Goal: Information Seeking & Learning: Learn about a topic

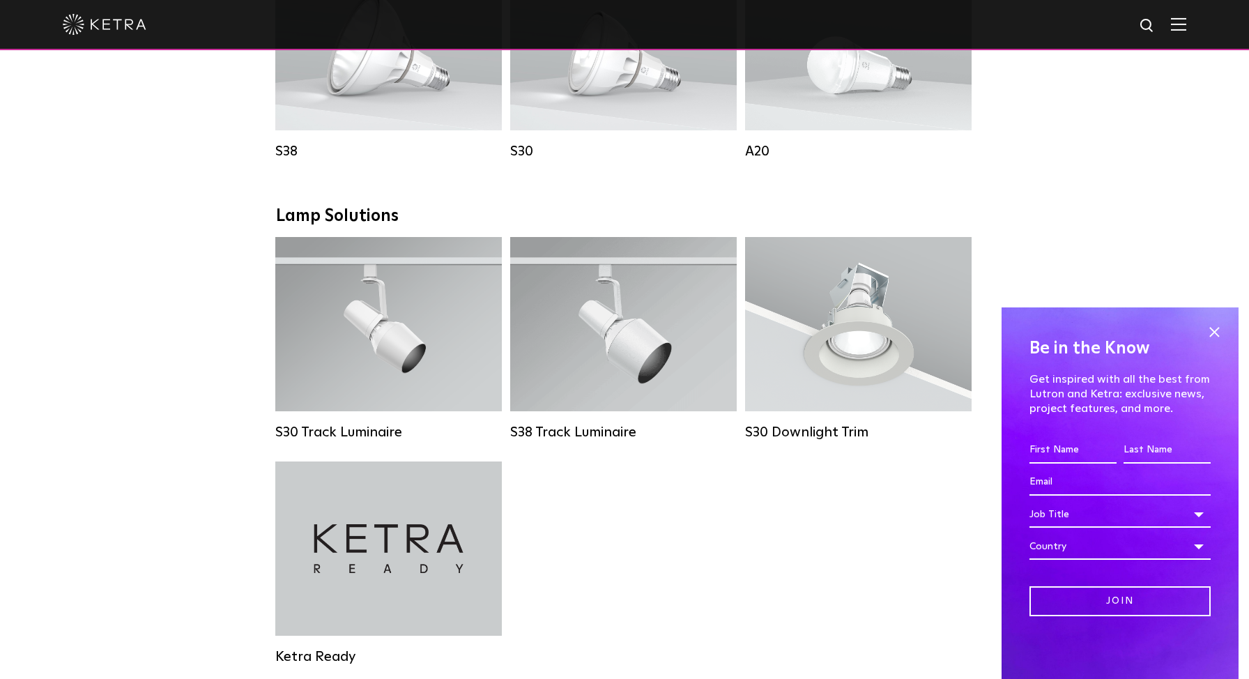
scroll to position [1139, 0]
click at [1215, 331] on span at bounding box center [1214, 331] width 21 height 21
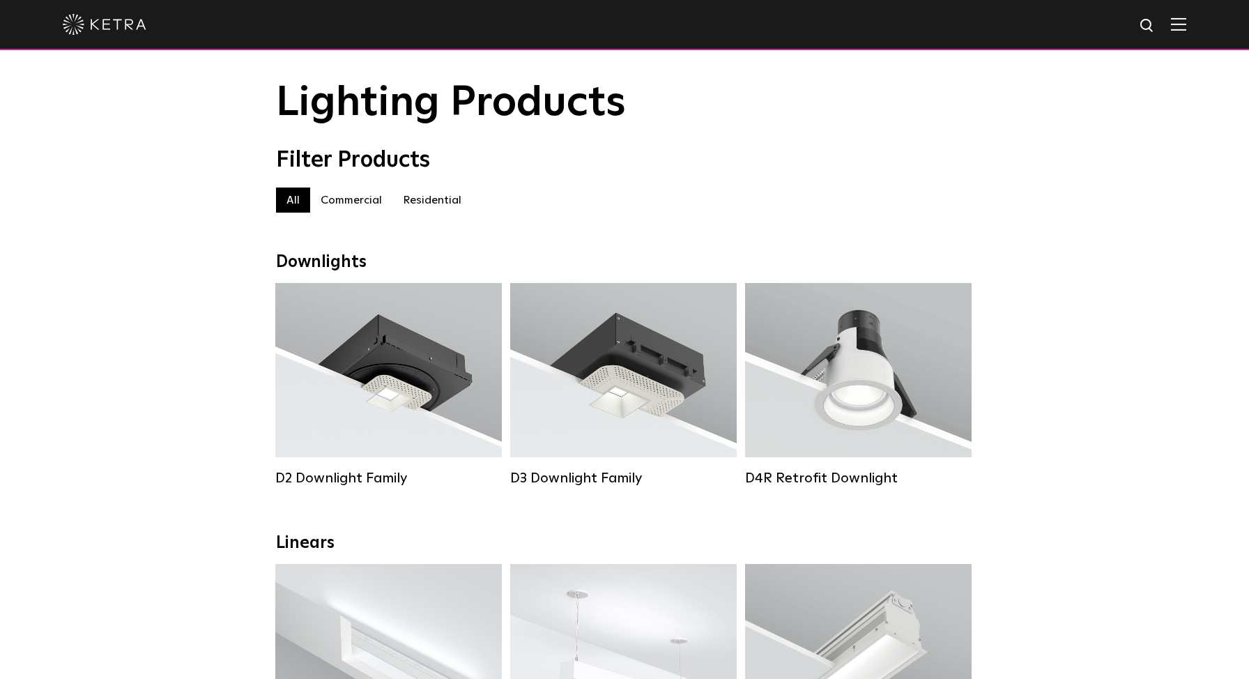
scroll to position [0, 0]
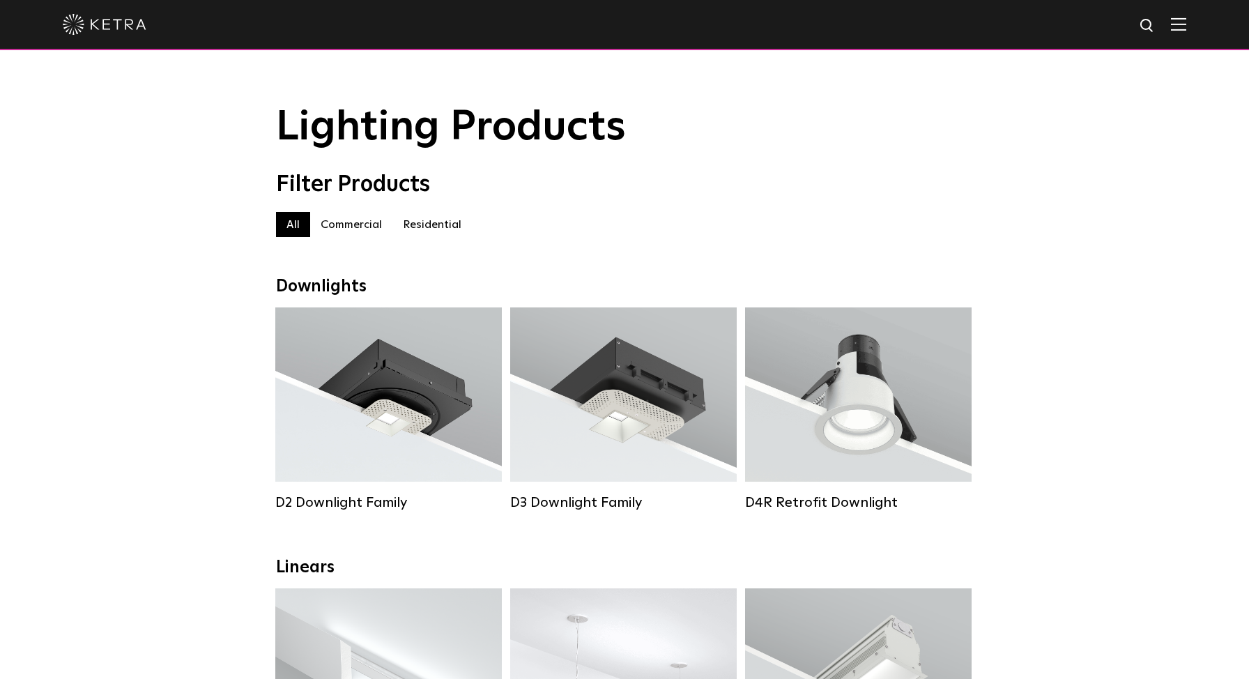
click at [351, 222] on label "Commercial" at bounding box center [351, 224] width 82 height 25
click at [296, 226] on label "All" at bounding box center [293, 224] width 34 height 25
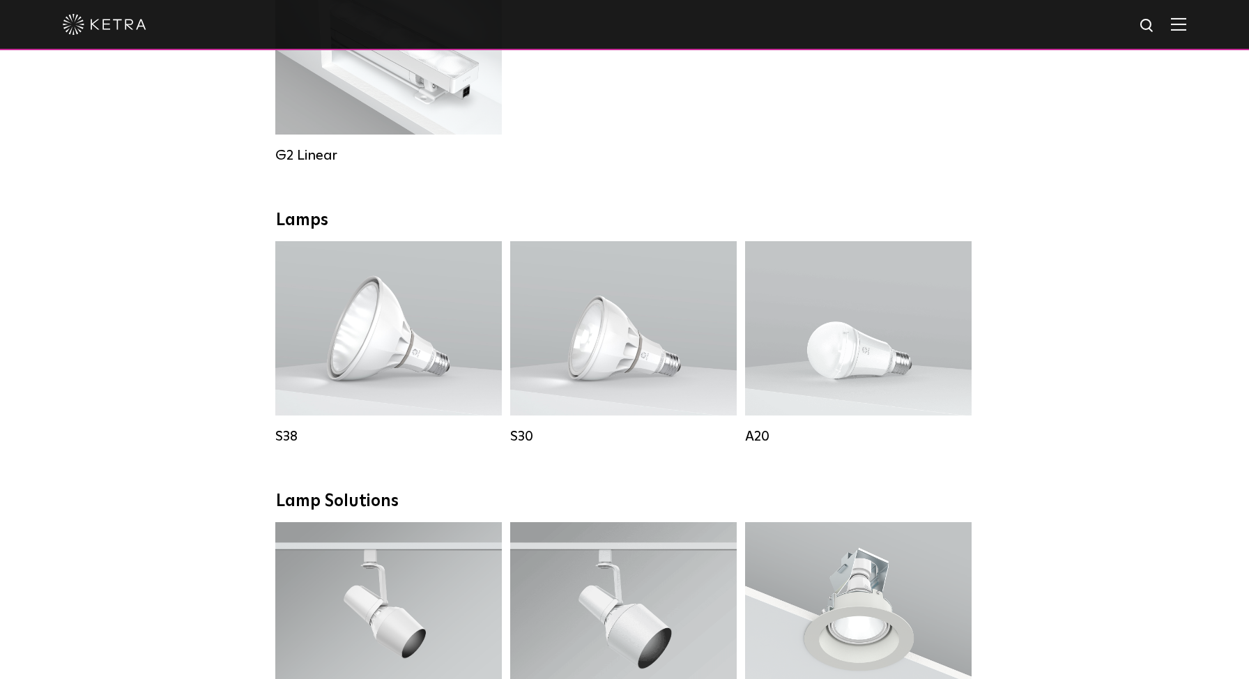
scroll to position [861, 0]
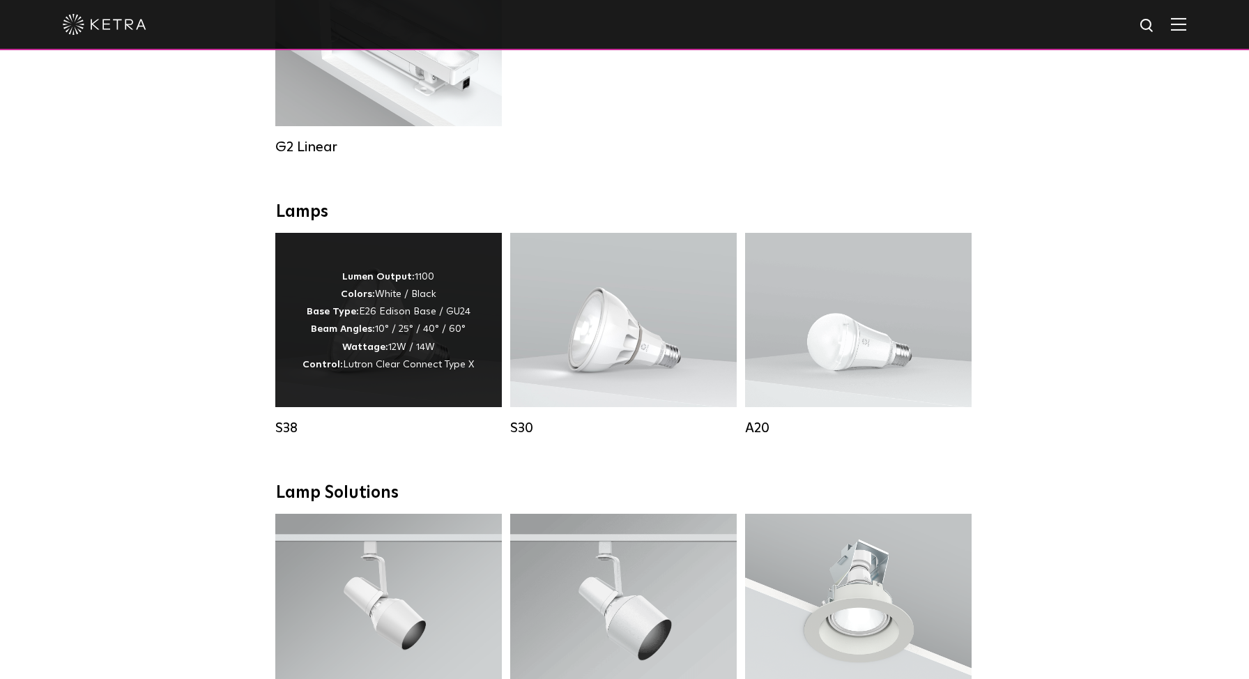
click at [375, 332] on strong "Beam Angles:" at bounding box center [343, 329] width 64 height 10
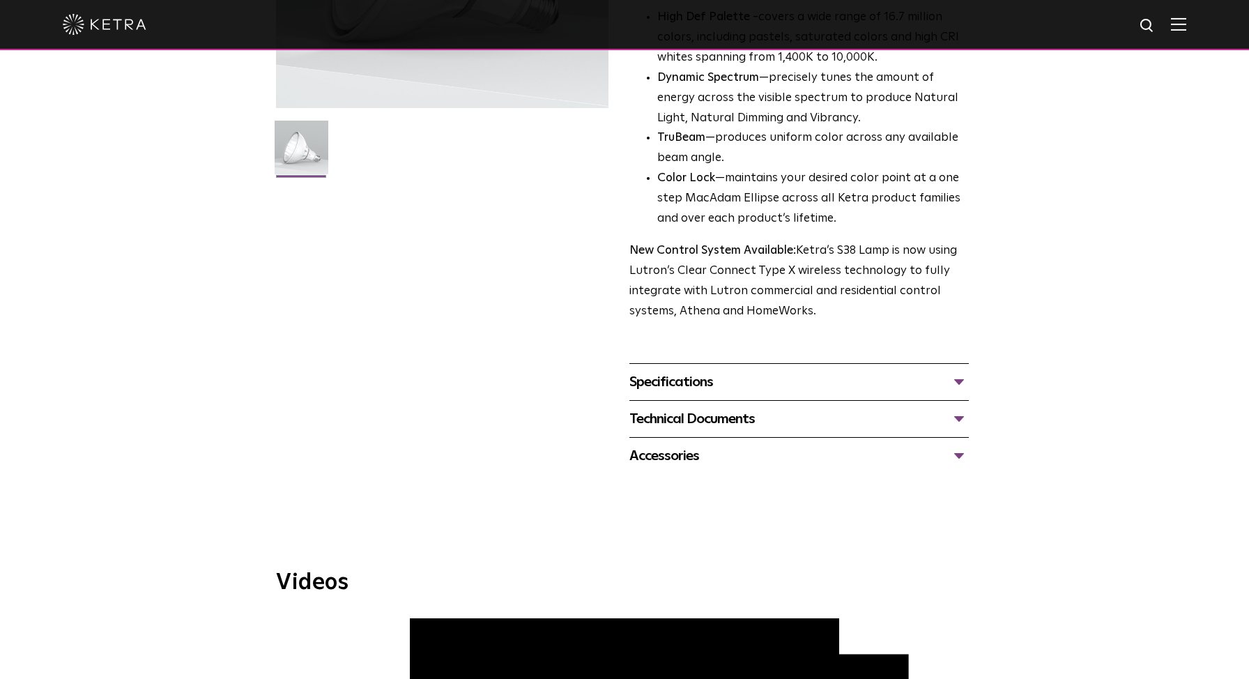
scroll to position [323, 0]
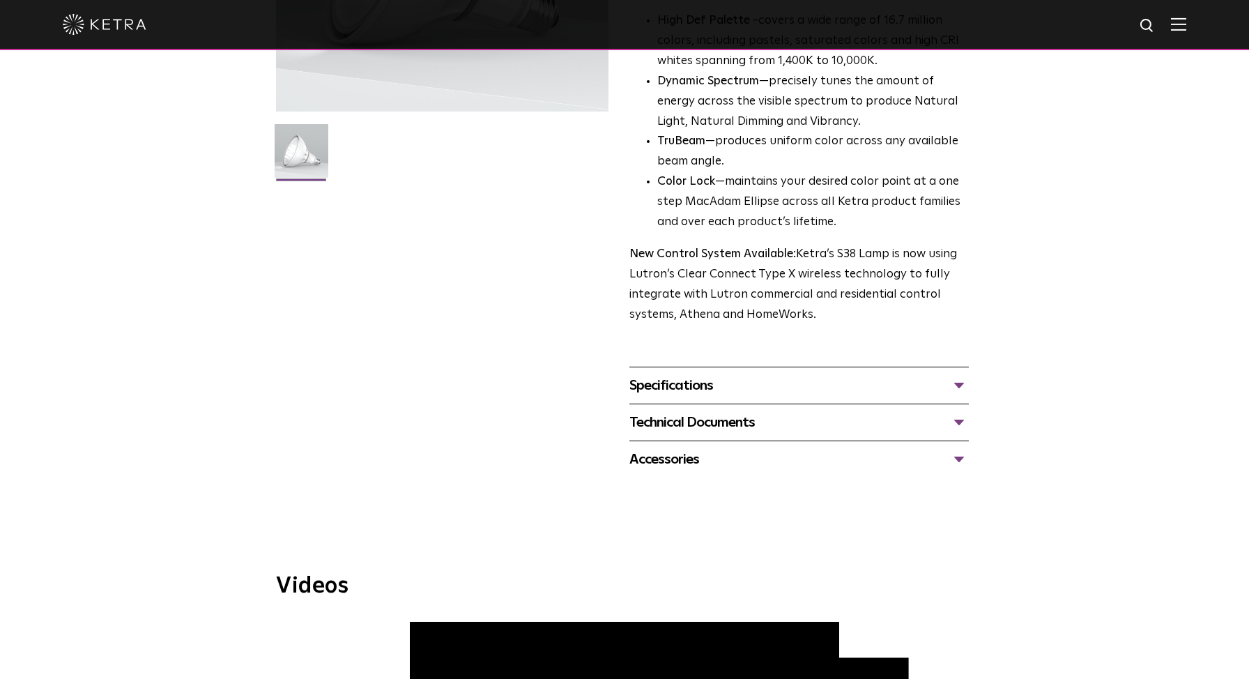
click at [955, 379] on div "Specifications" at bounding box center [800, 385] width 340 height 22
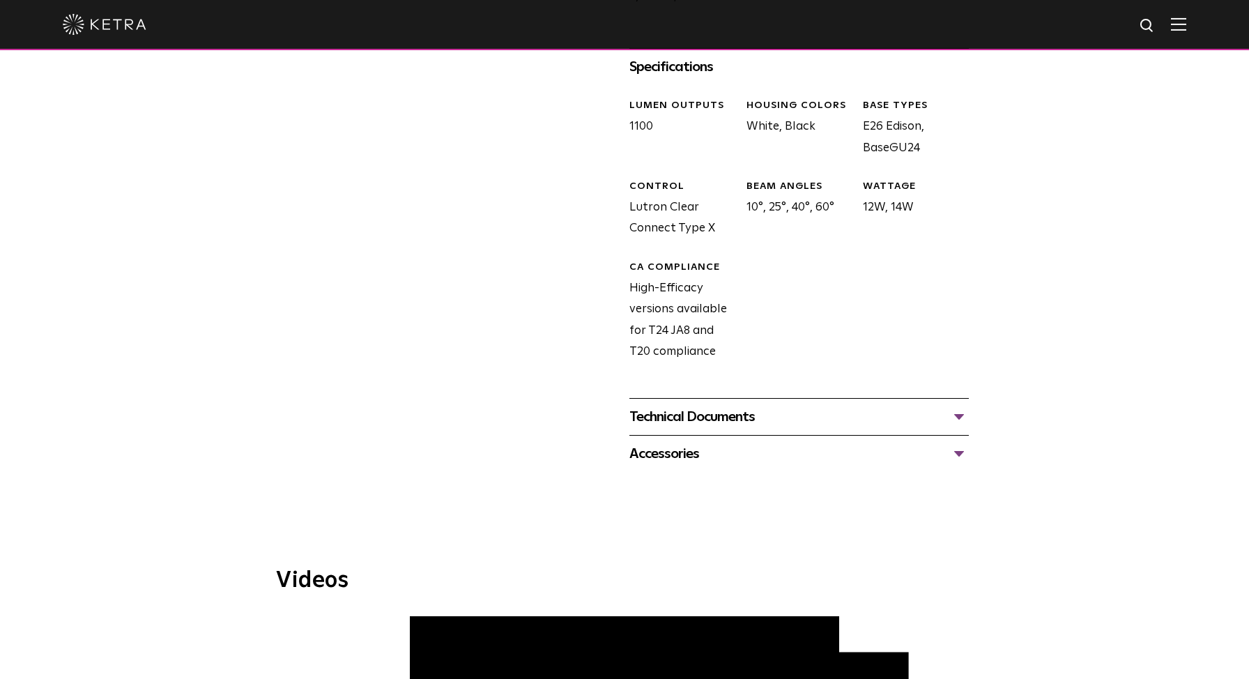
scroll to position [662, 0]
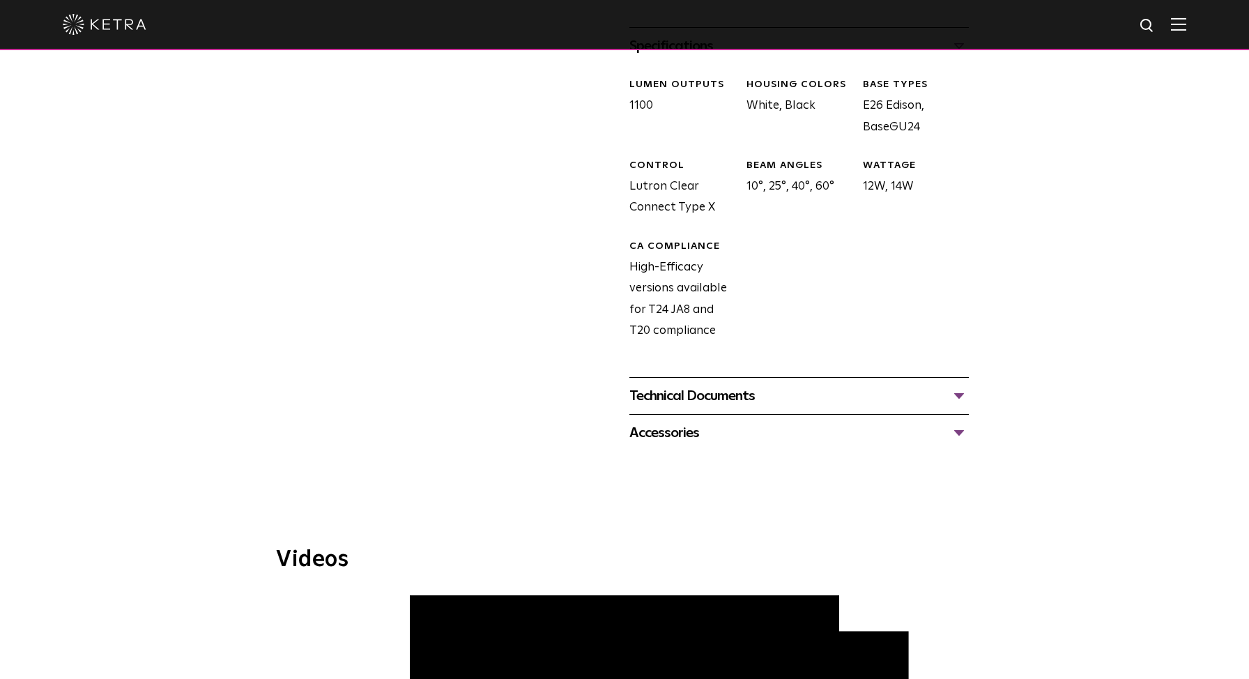
click at [959, 393] on div "Technical Documents" at bounding box center [800, 396] width 340 height 22
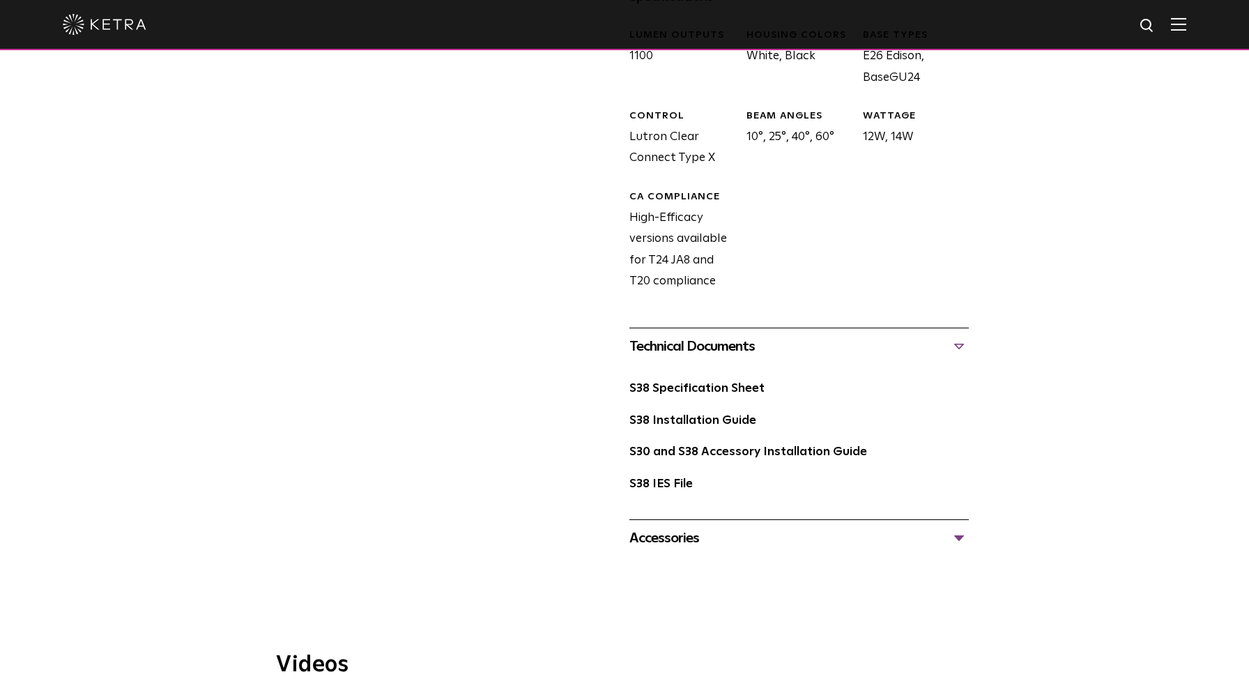
scroll to position [719, 0]
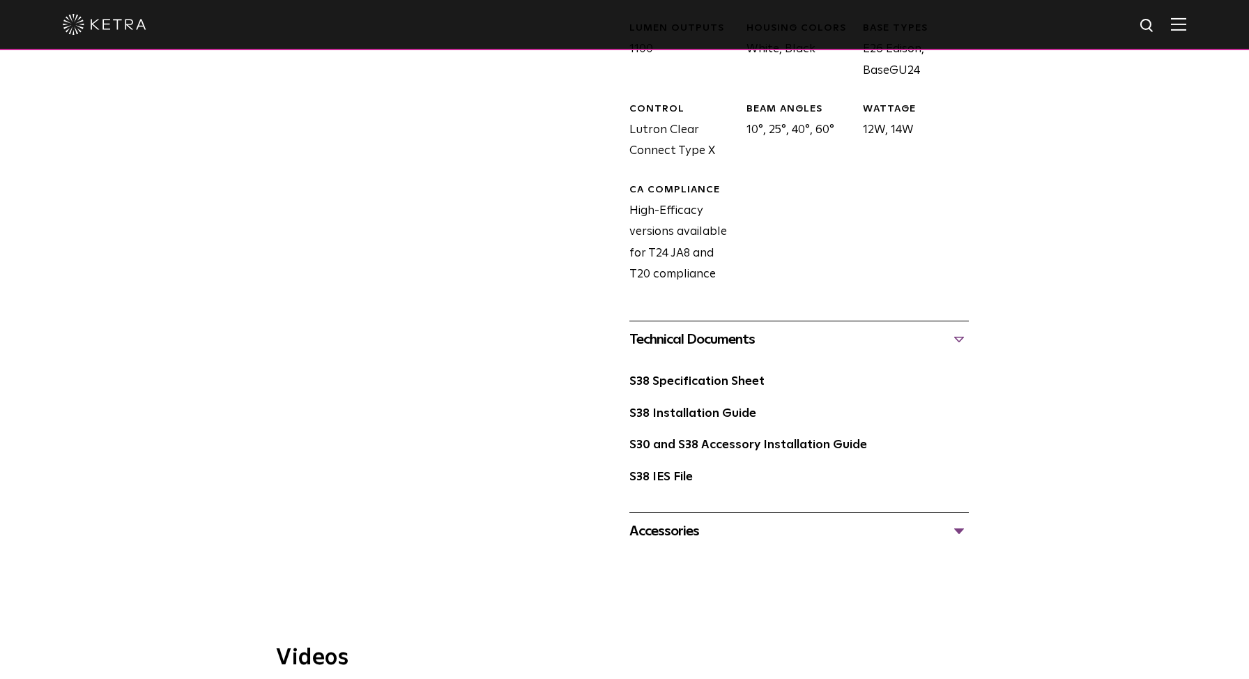
click at [717, 389] on div "S38 Specification Sheet" at bounding box center [800, 388] width 340 height 32
click at [719, 381] on link "S38 Specification Sheet" at bounding box center [697, 382] width 135 height 12
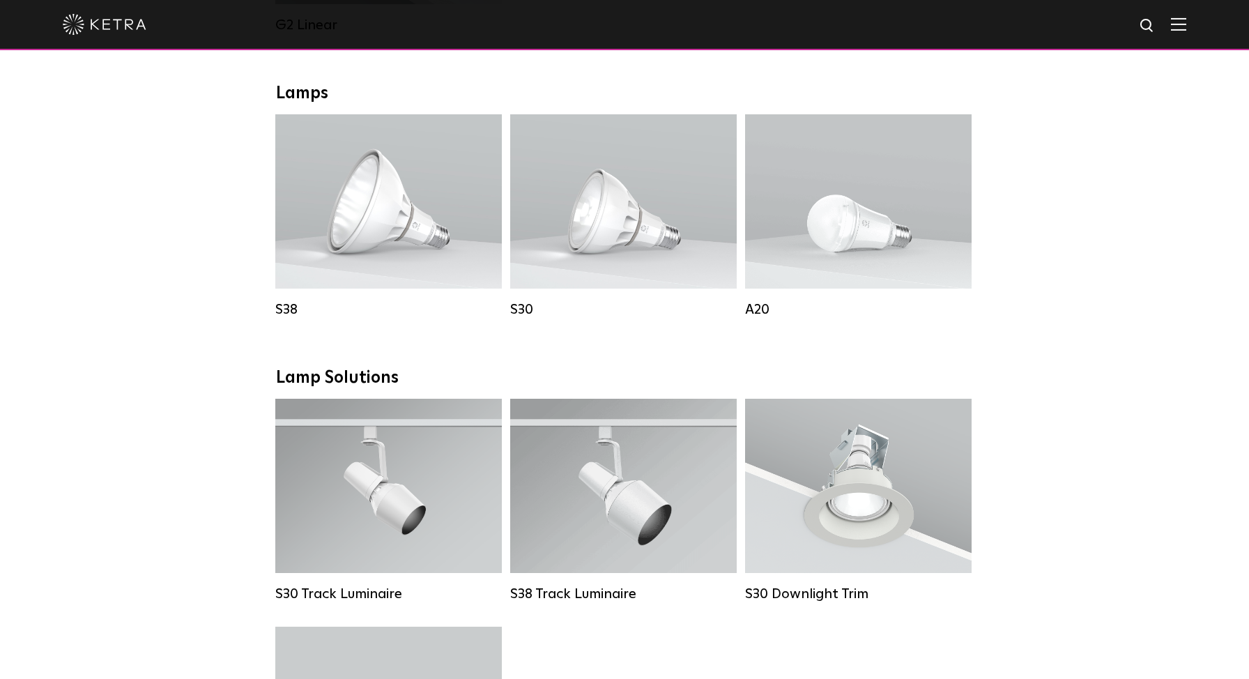
scroll to position [989, 0]
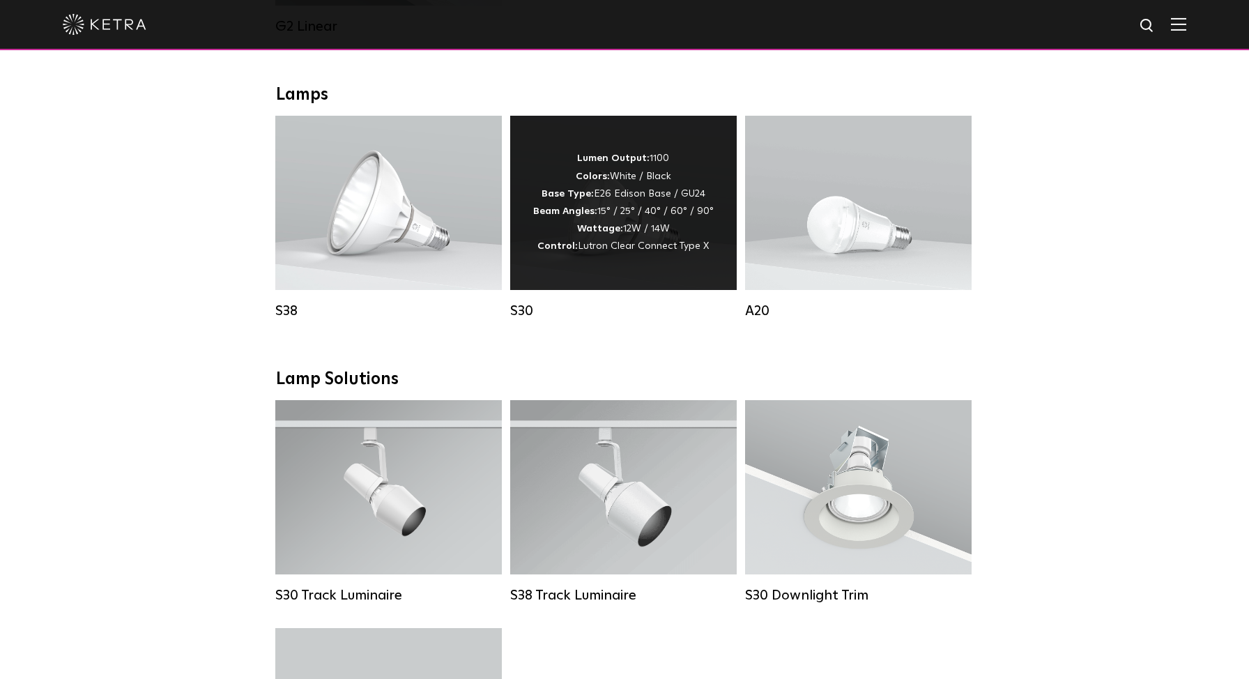
click at [672, 183] on div "Lumen Output: 1100 Colors: White / Black Base Type: E26 Edison Base / GU24 Beam…" at bounding box center [623, 202] width 181 height 105
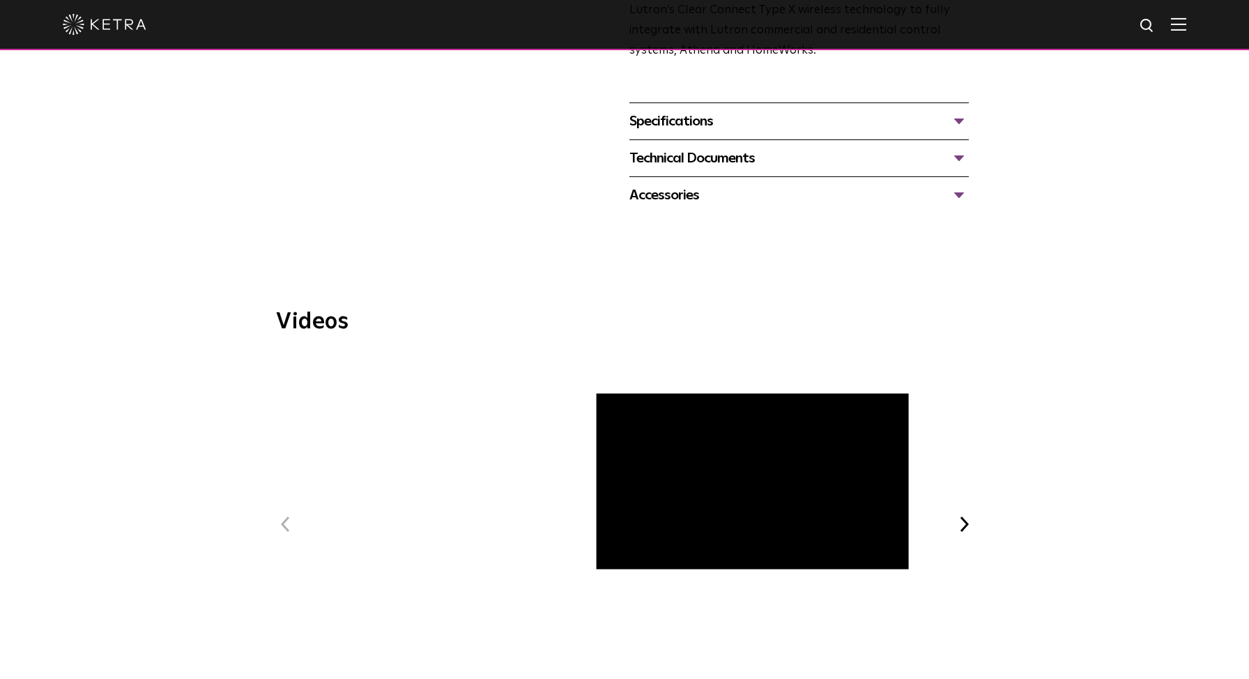
scroll to position [558, 0]
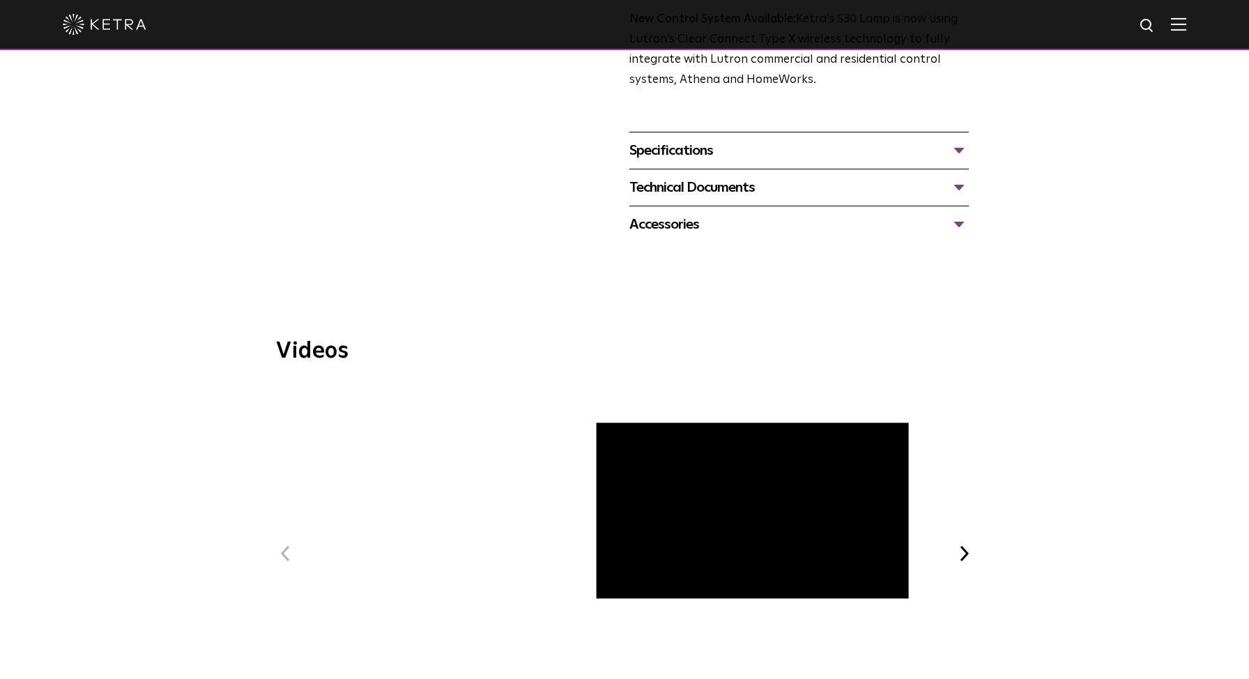
click at [791, 182] on div "Technical Documents" at bounding box center [800, 187] width 340 height 22
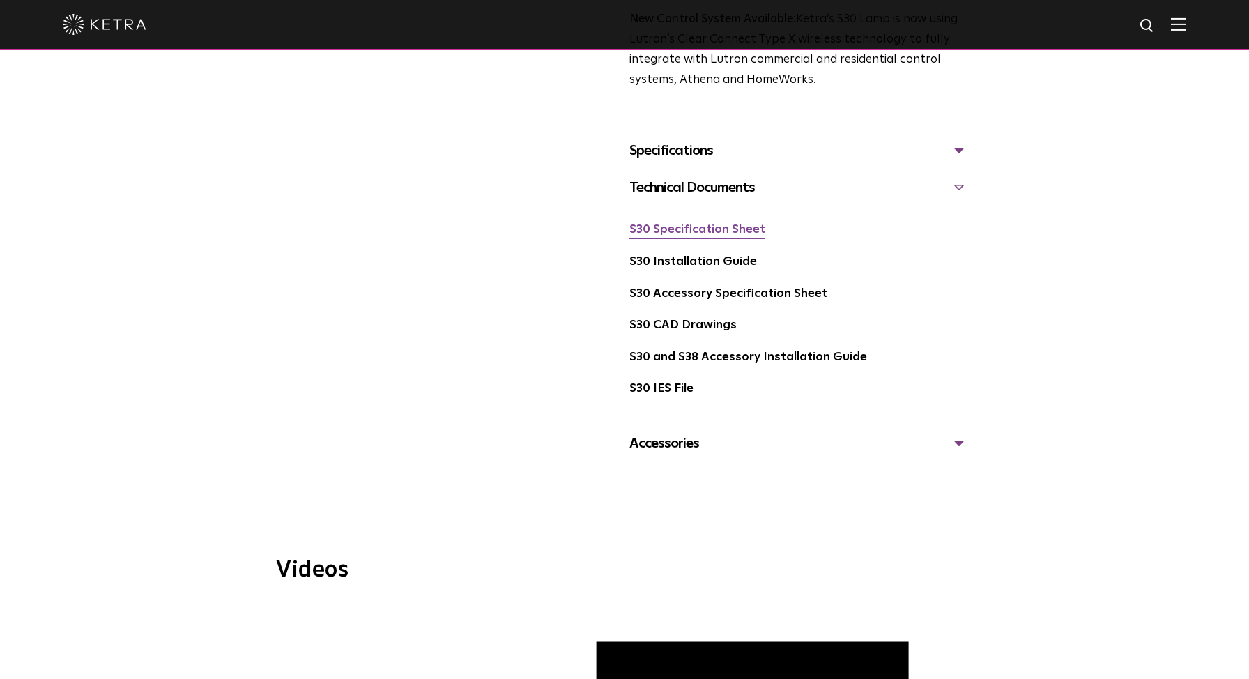
click at [728, 228] on link "S30 Specification Sheet" at bounding box center [698, 230] width 136 height 12
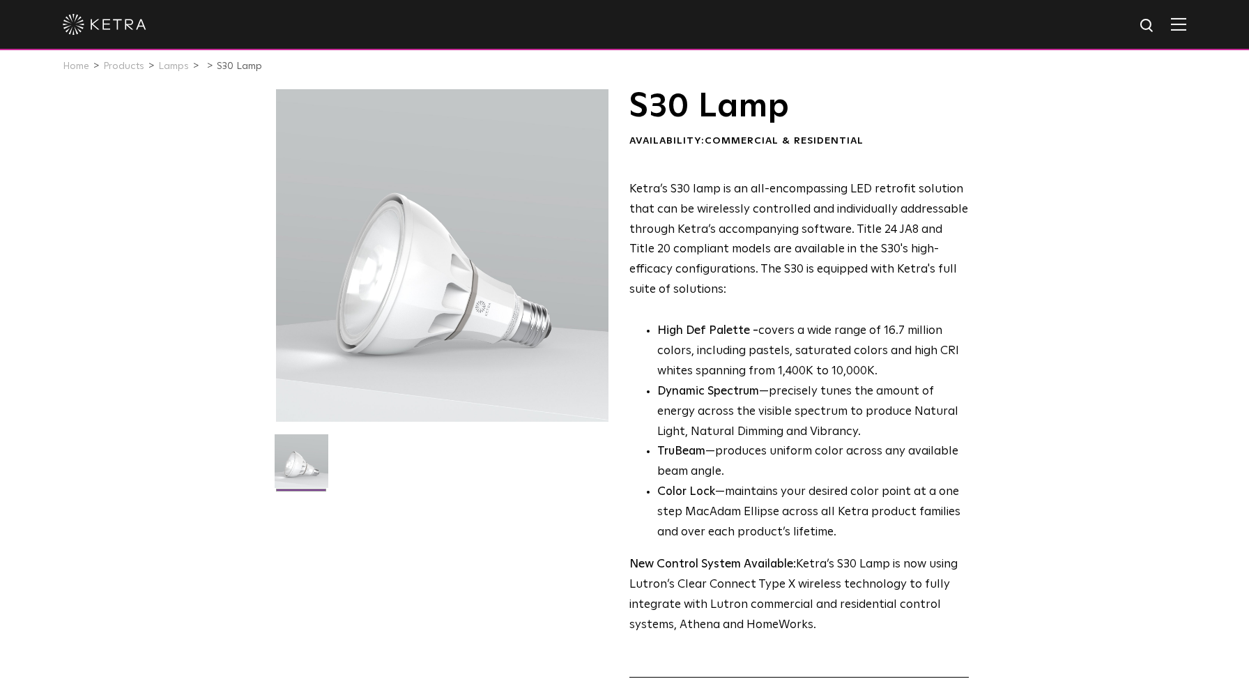
scroll to position [0, 0]
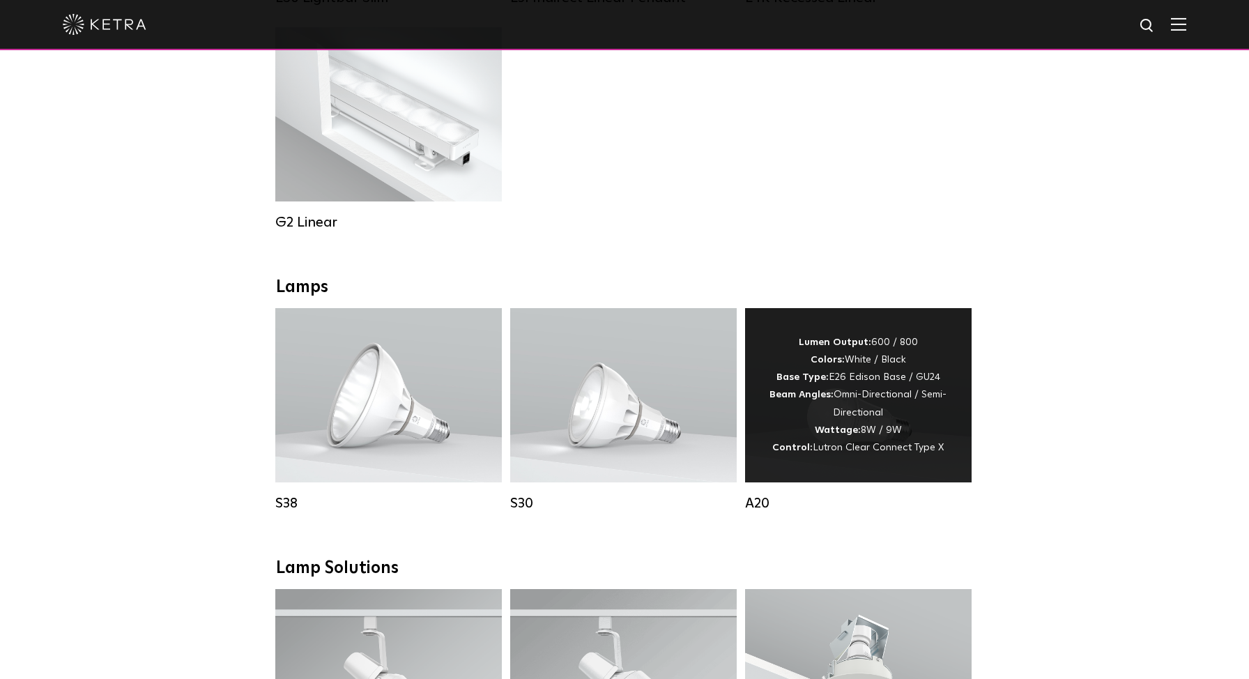
click at [837, 406] on div "Lumen Output: 600 / 800 Colors: White / Black Base Type: E26 Edison Base / GU24…" at bounding box center [858, 395] width 185 height 123
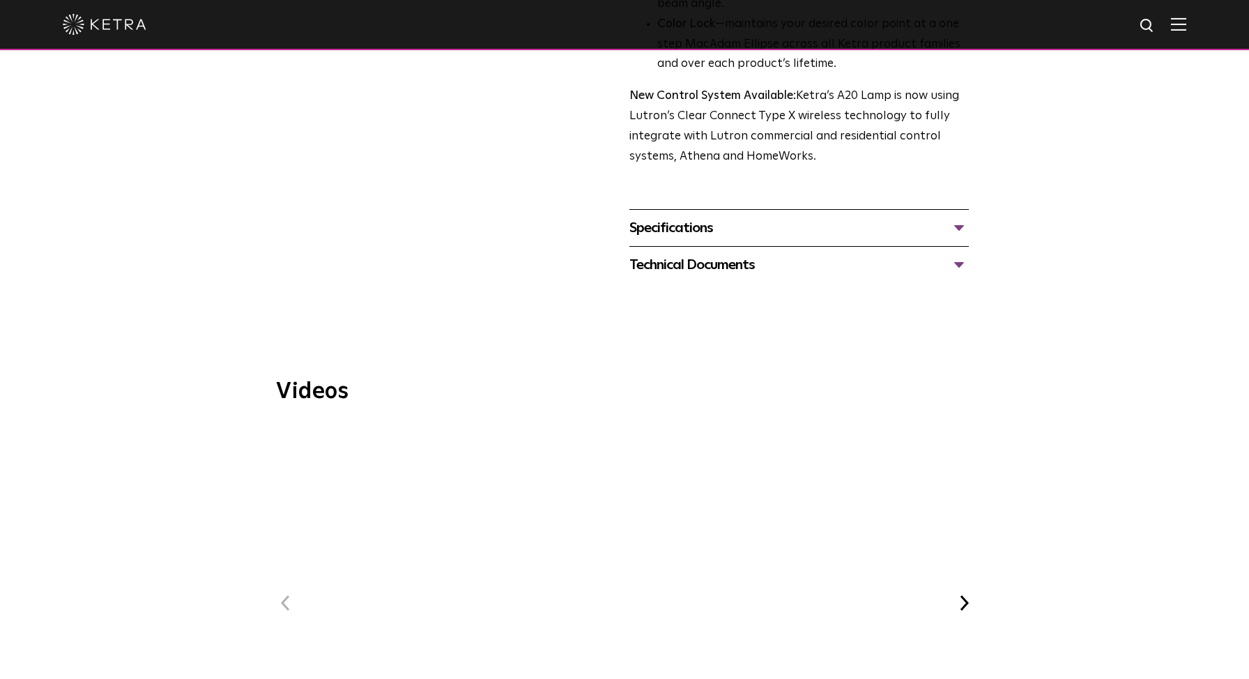
scroll to position [462, 0]
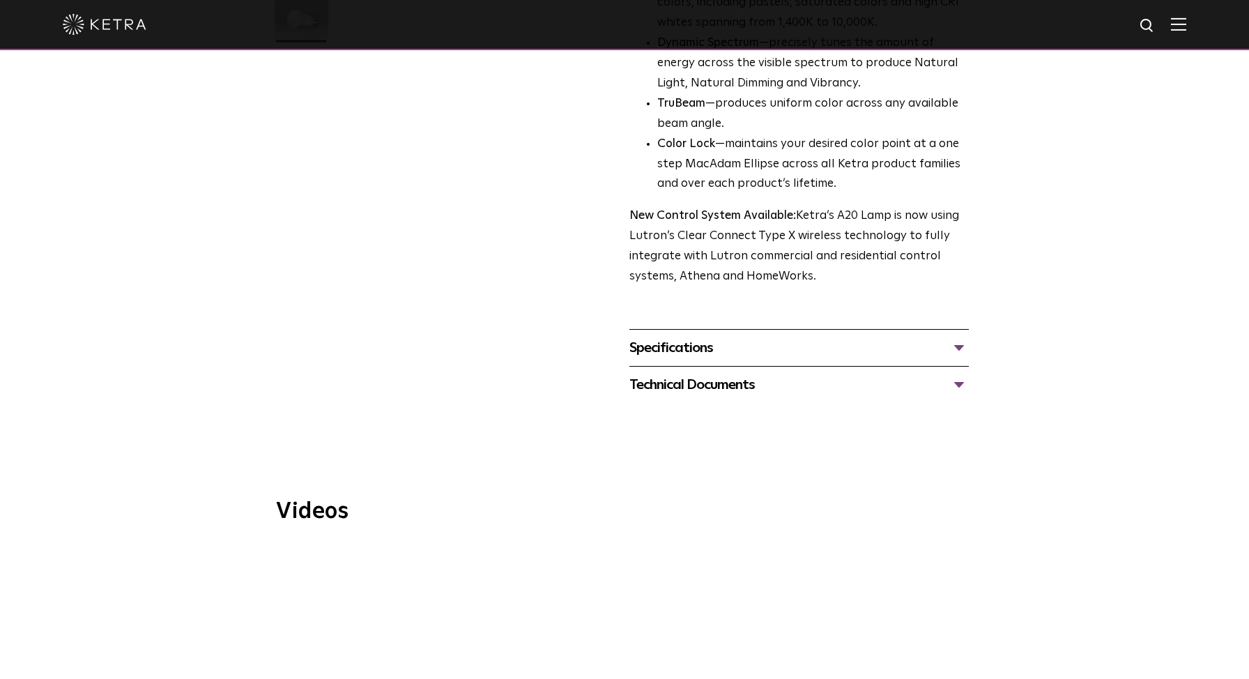
click at [701, 337] on div "Specifications" at bounding box center [800, 348] width 340 height 22
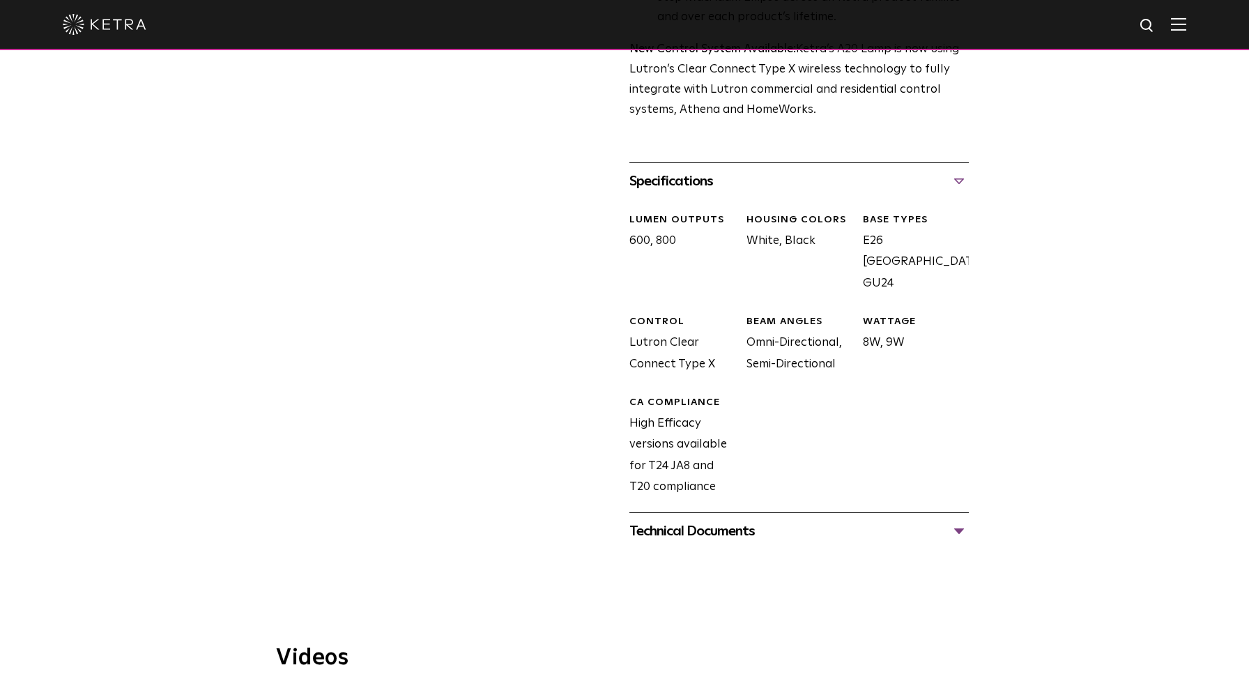
scroll to position [633, 0]
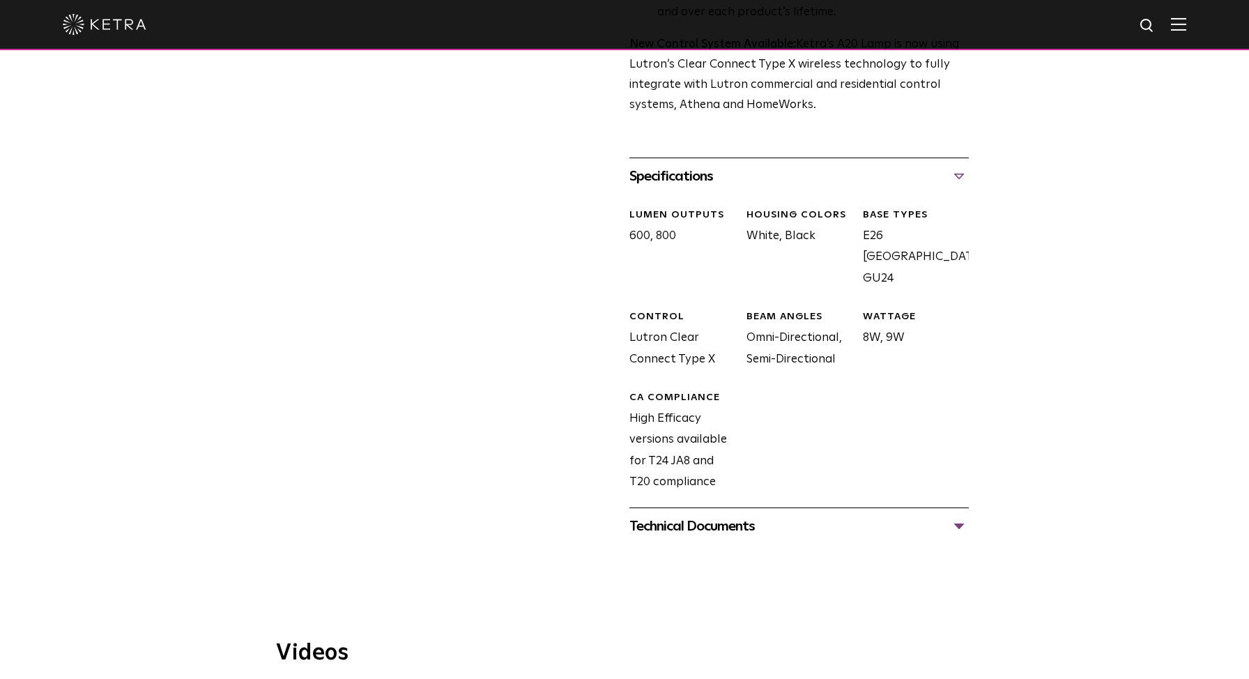
click at [717, 515] on div "Technical Documents" at bounding box center [800, 526] width 340 height 22
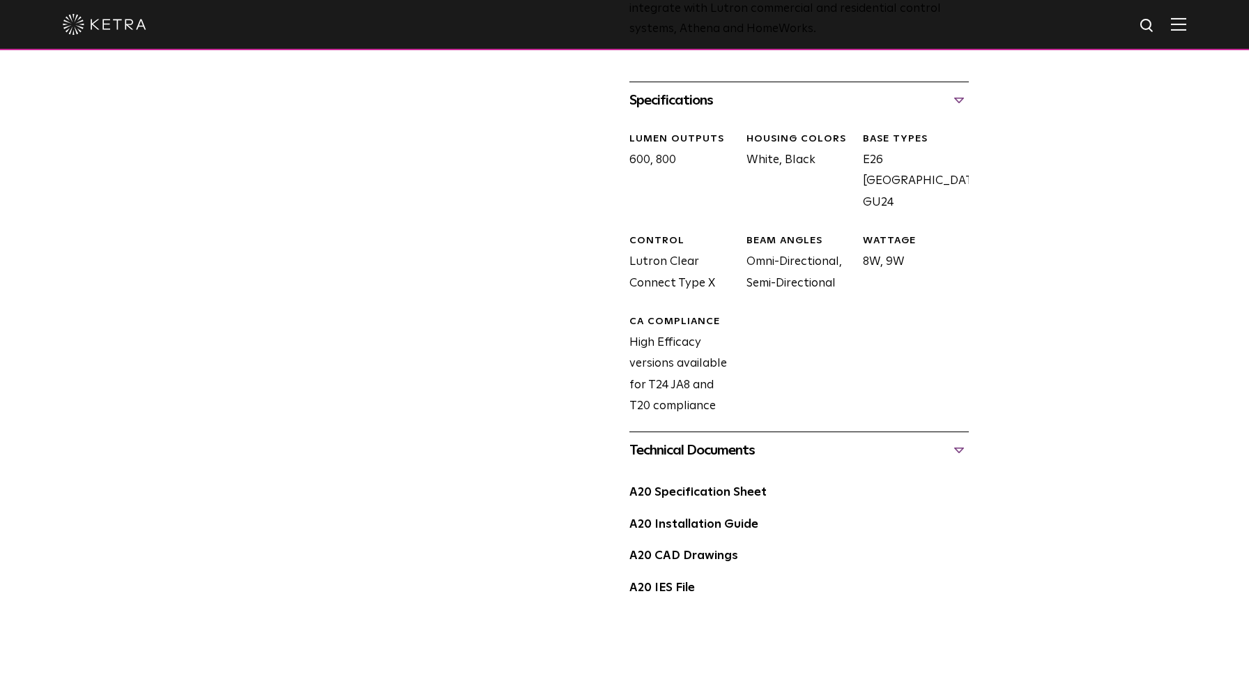
scroll to position [715, 0]
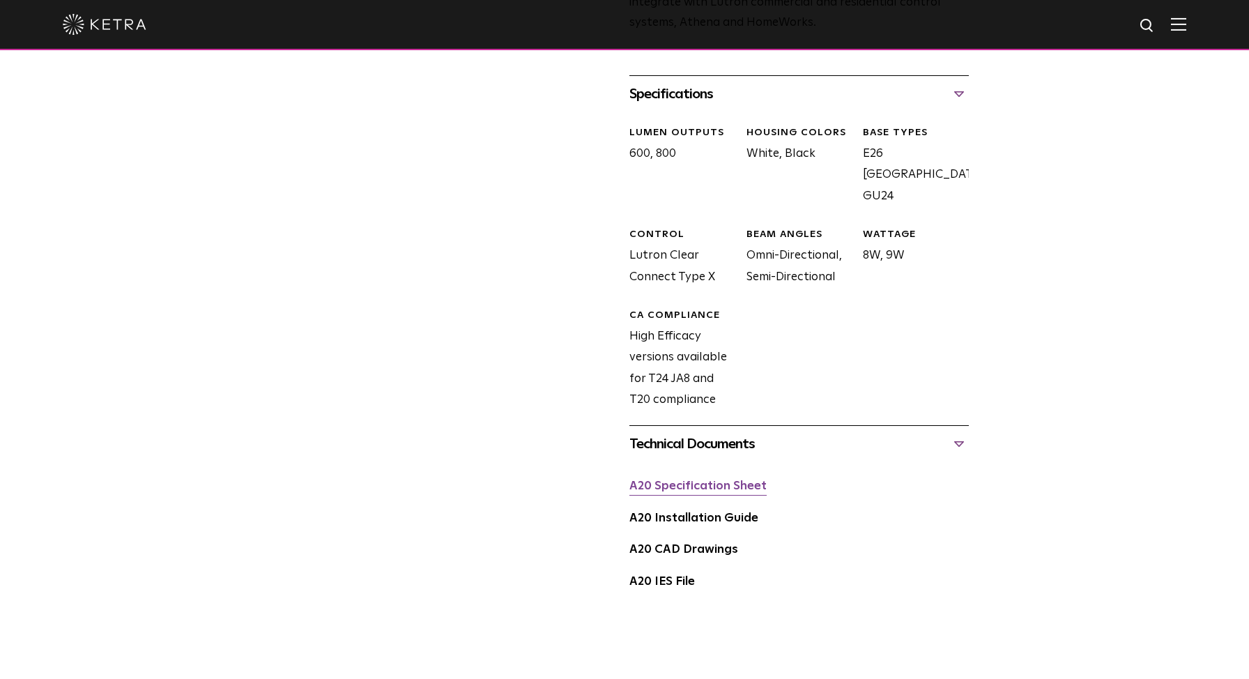
click at [724, 480] on link "A20 Specification Sheet" at bounding box center [698, 486] width 137 height 12
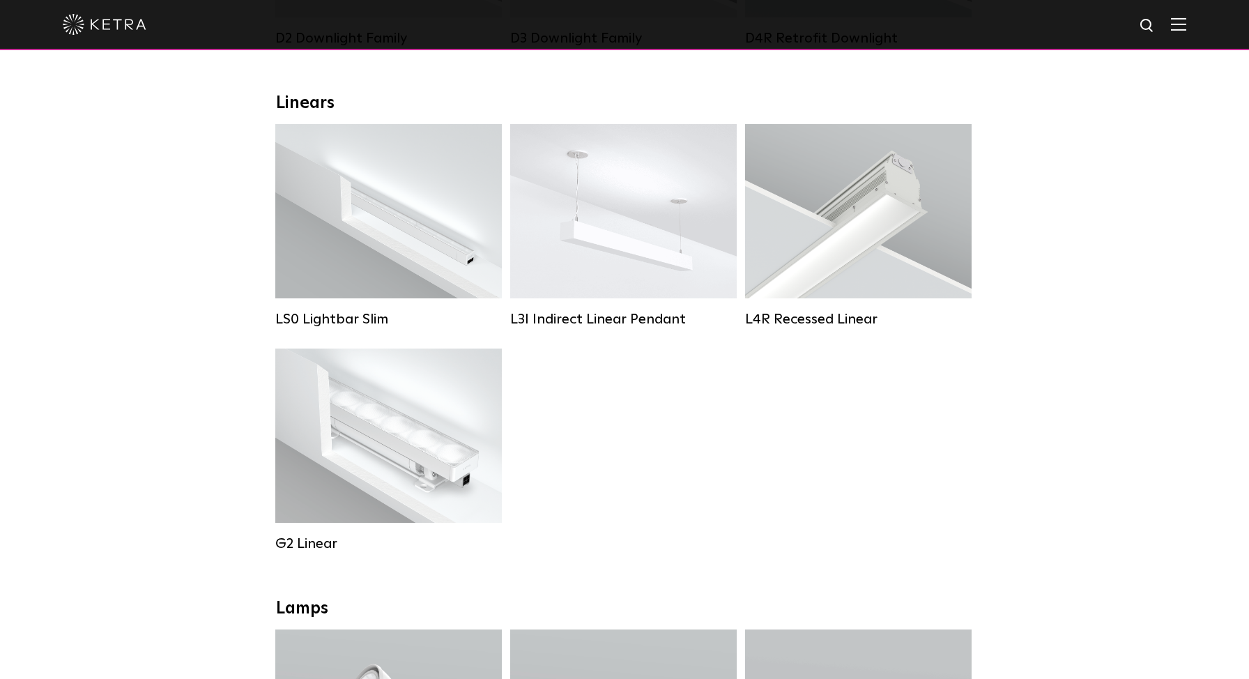
scroll to position [455, 0]
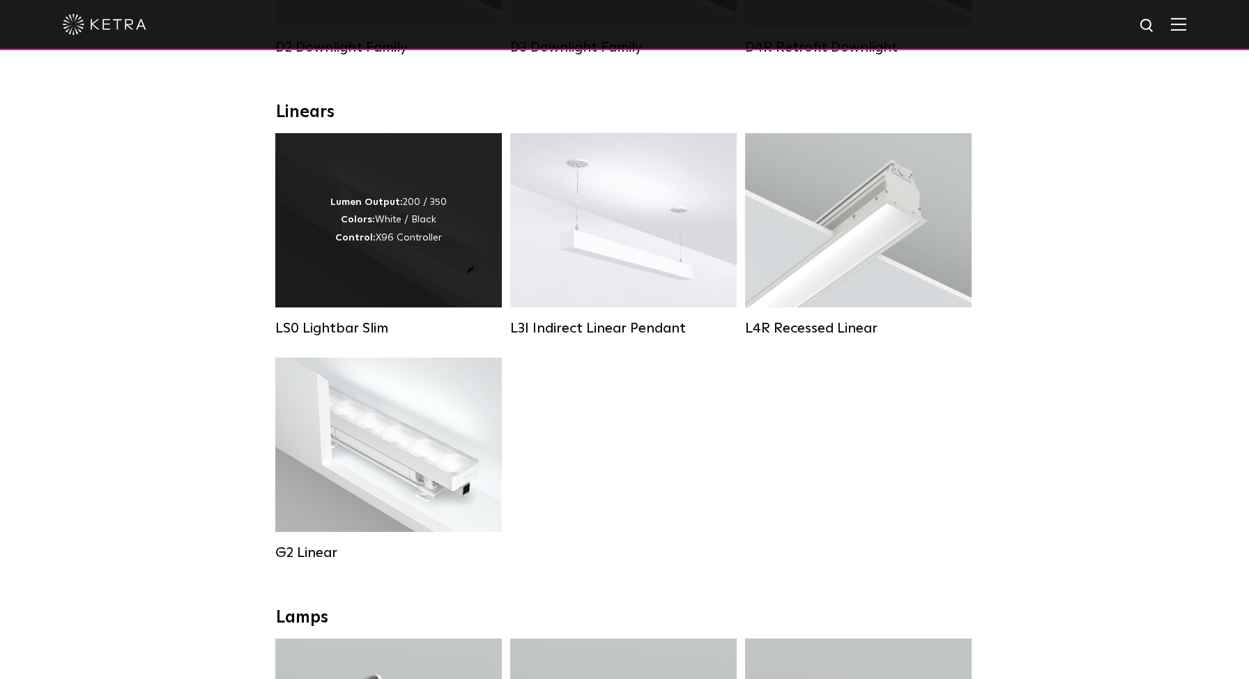
click at [410, 290] on div "Lumen Output: 200 / 350 Colors: White / Black Control: X96 Controller" at bounding box center [388, 220] width 227 height 174
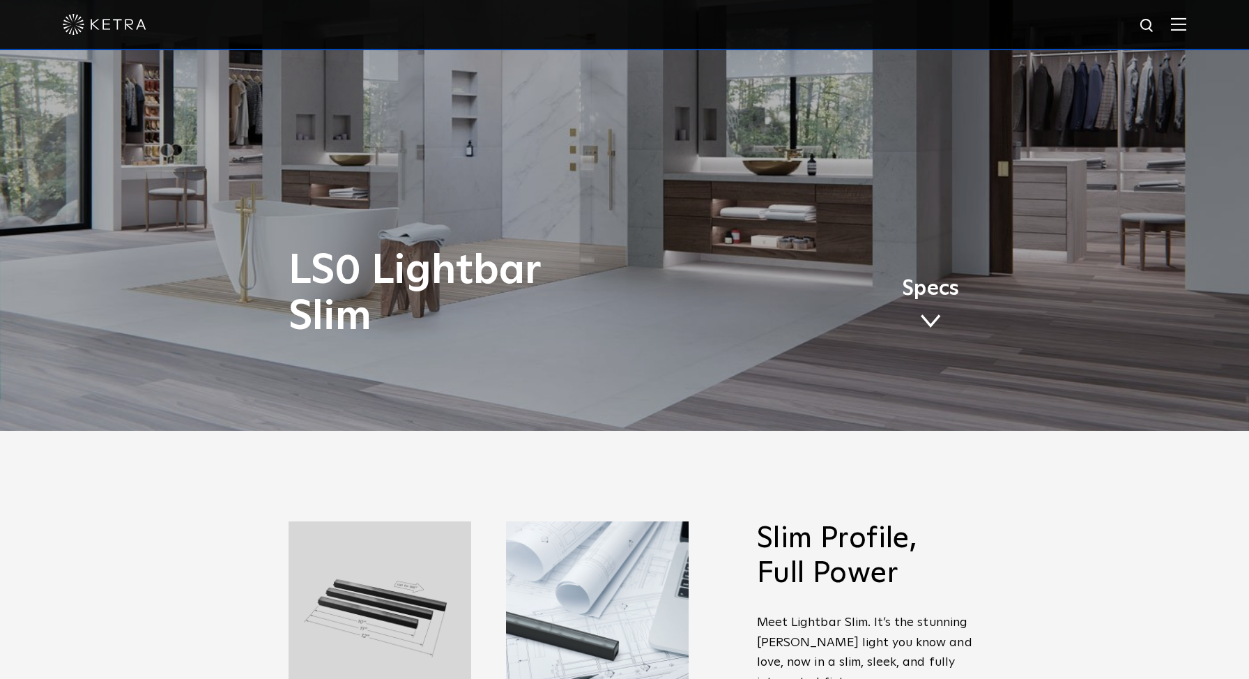
scroll to position [245, 0]
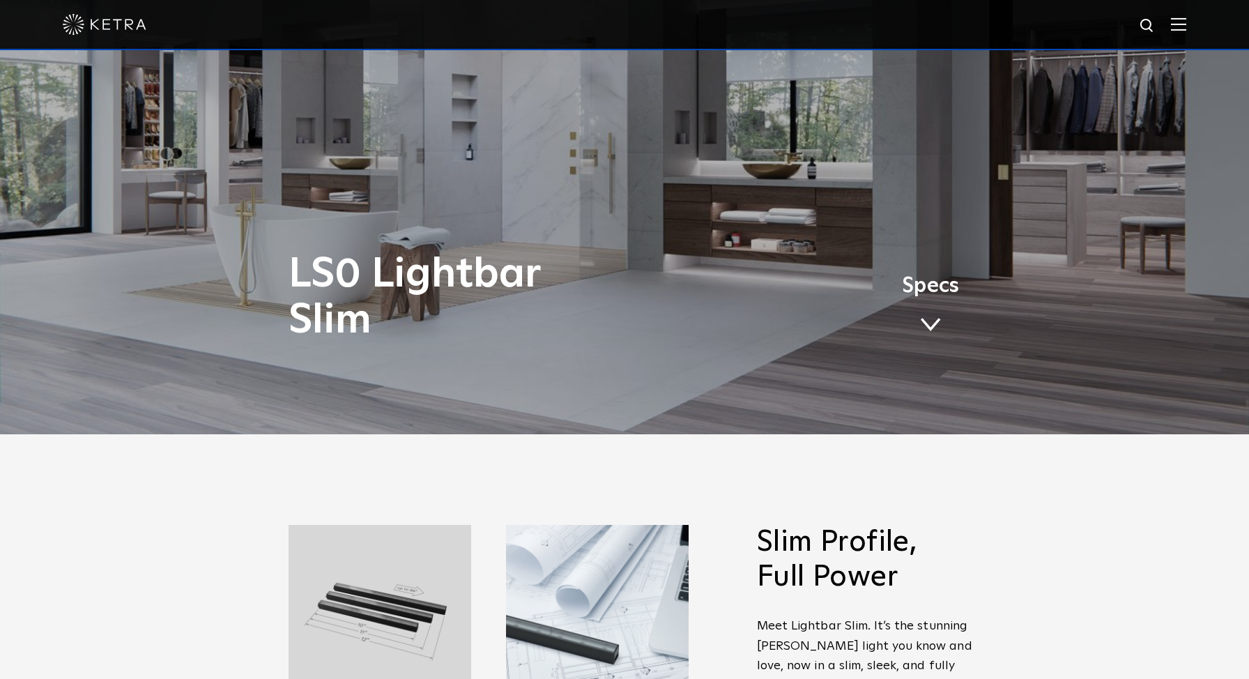
click at [932, 317] on link "Specs" at bounding box center [930, 309] width 57 height 54
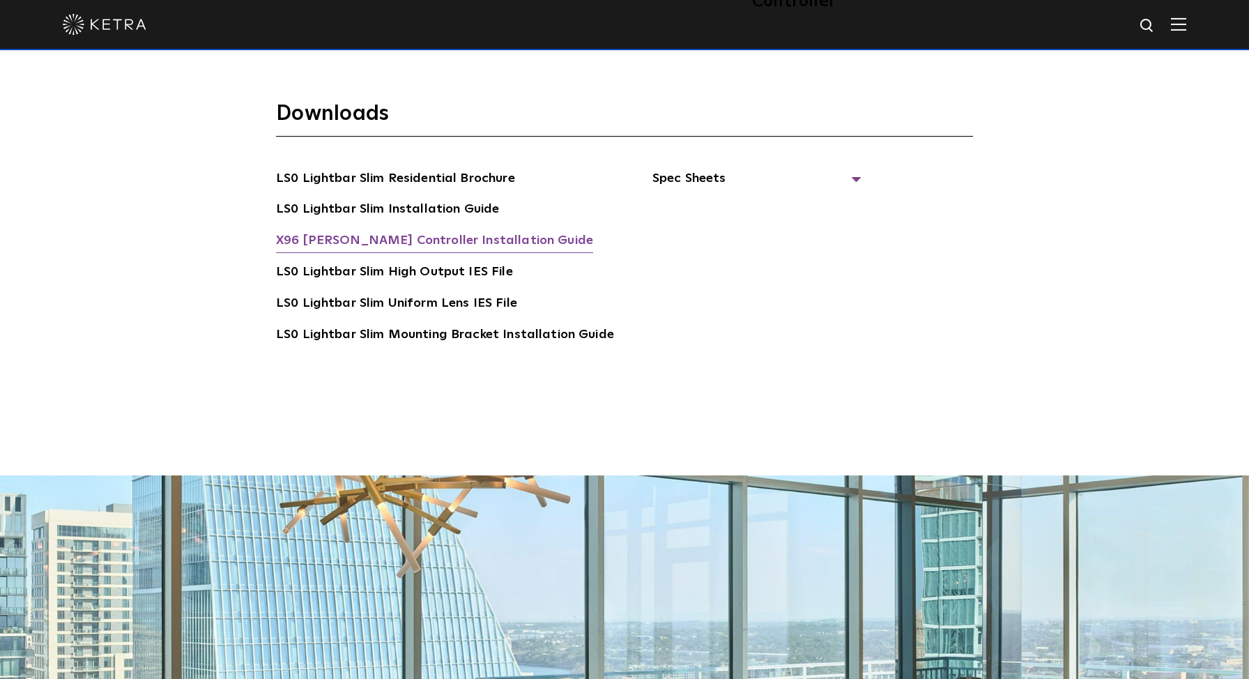
scroll to position [2949, 0]
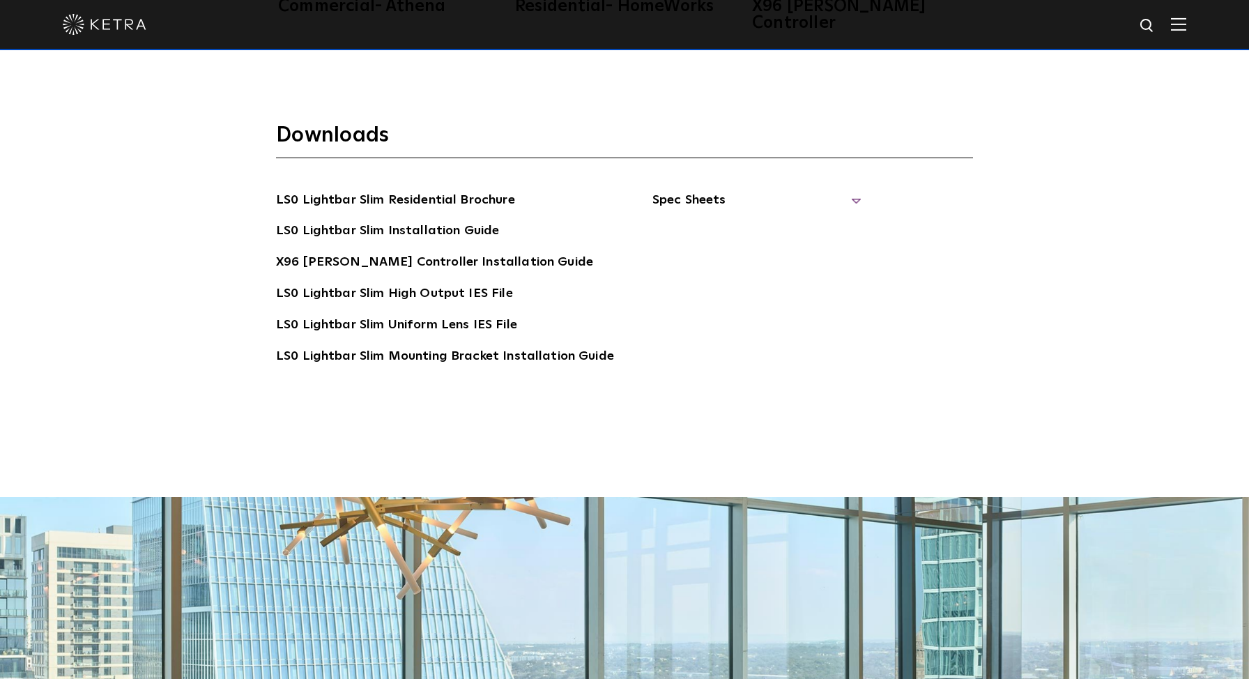
click at [701, 190] on span "Spec Sheets" at bounding box center [757, 205] width 209 height 31
click at [722, 220] on link "LS0 Lightbar Slim Spec Sheet" at bounding box center [759, 231] width 179 height 22
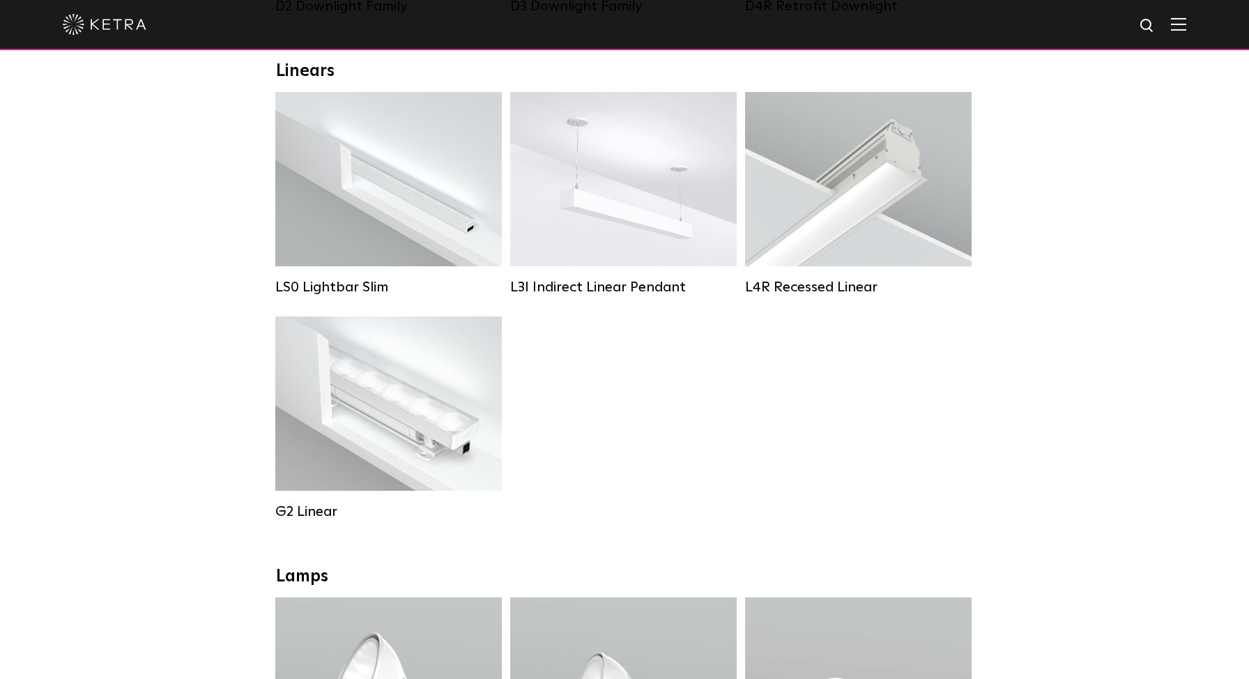
scroll to position [497, 0]
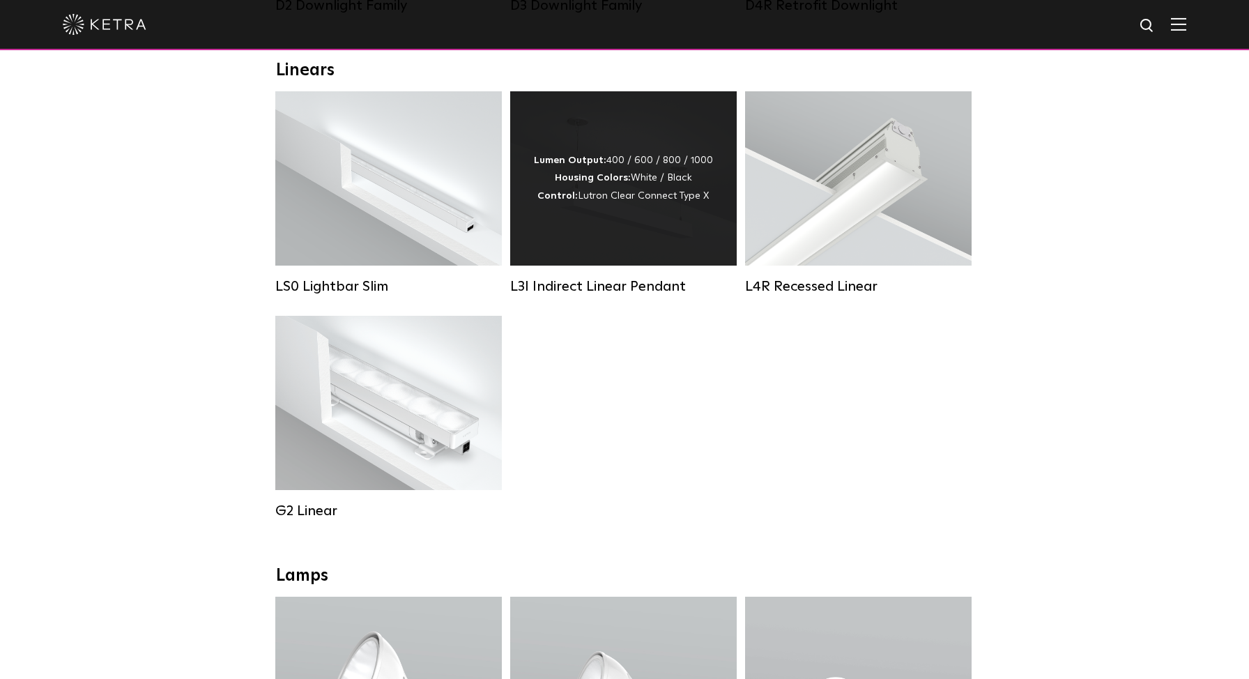
click at [641, 222] on div "Lumen Output: 400 / 600 / 800 / 1000 Housing Colors: White / Black Control: Lut…" at bounding box center [623, 178] width 227 height 174
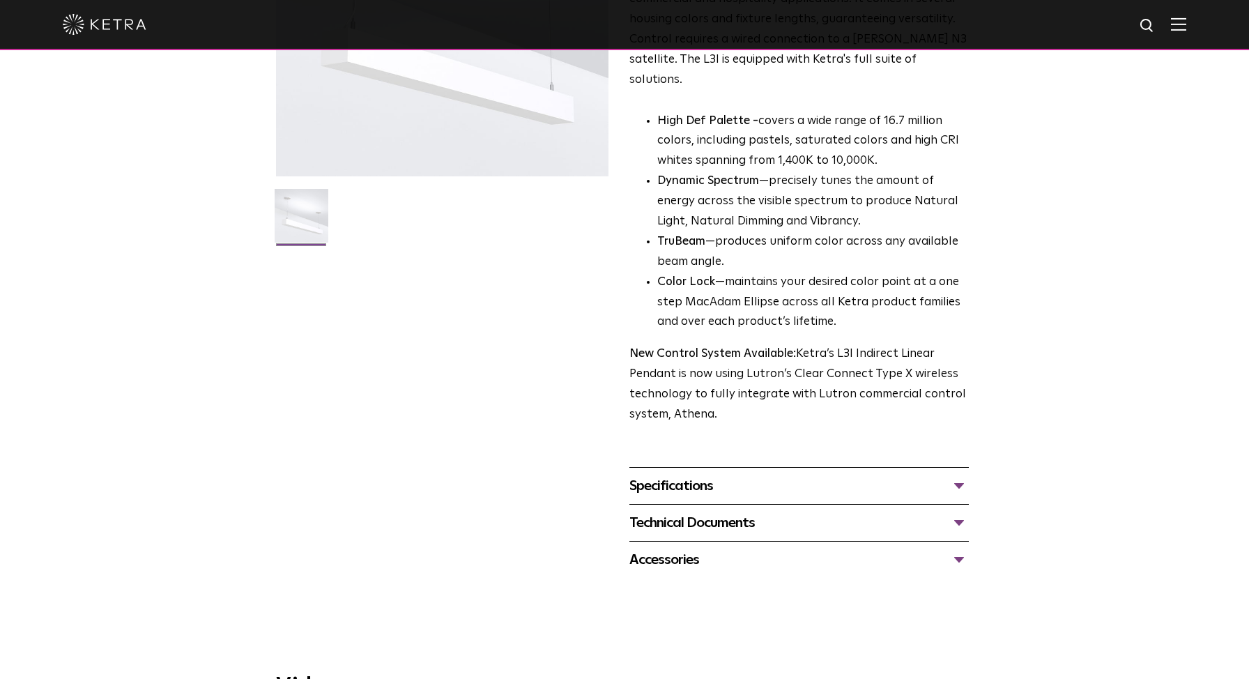
scroll to position [278, 0]
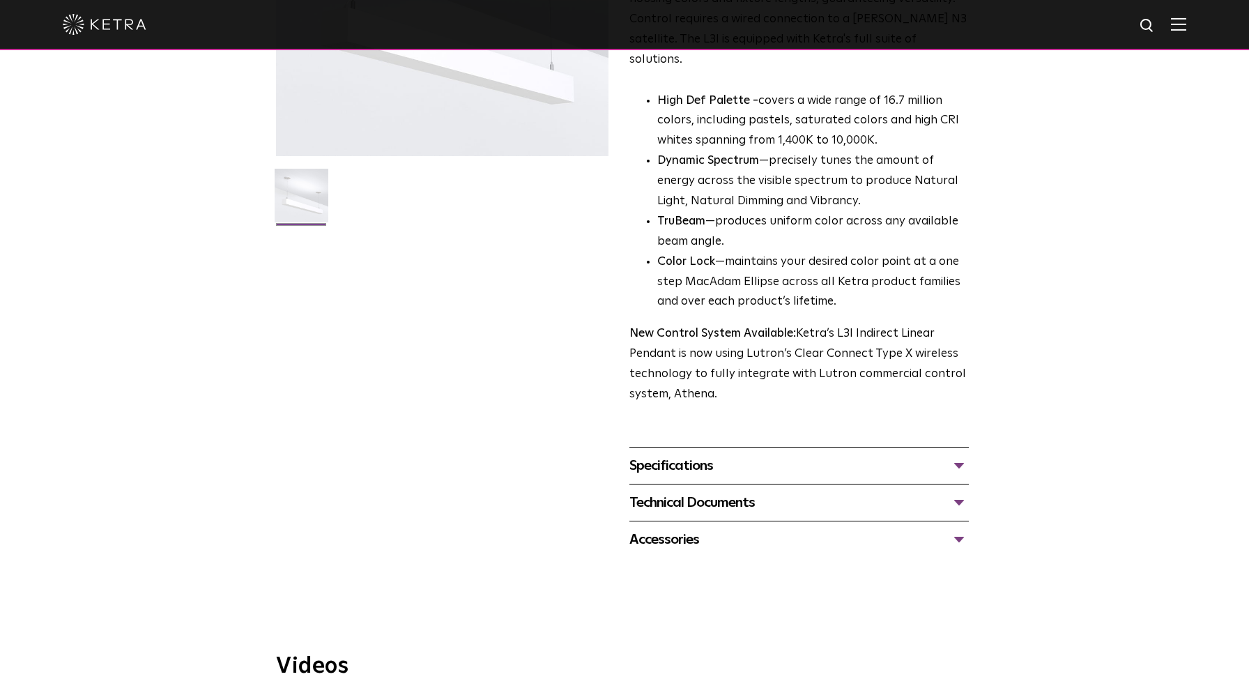
click at [963, 455] on div "Specifications" at bounding box center [800, 466] width 340 height 22
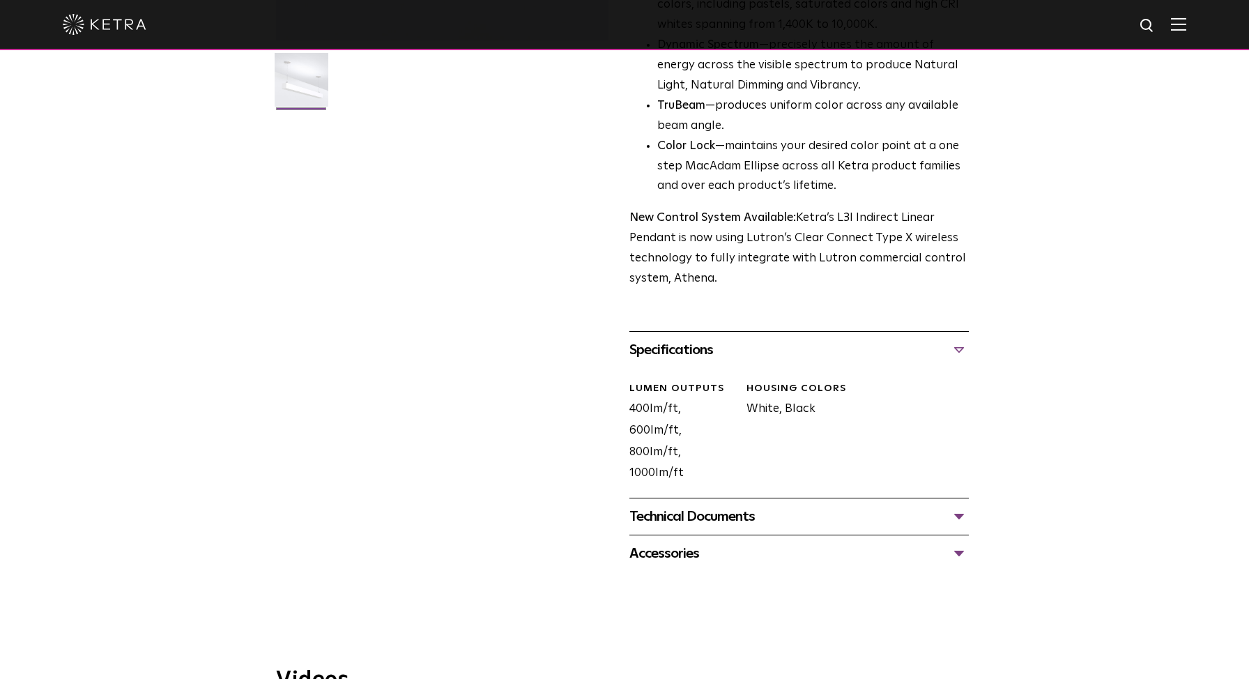
scroll to position [460, 0]
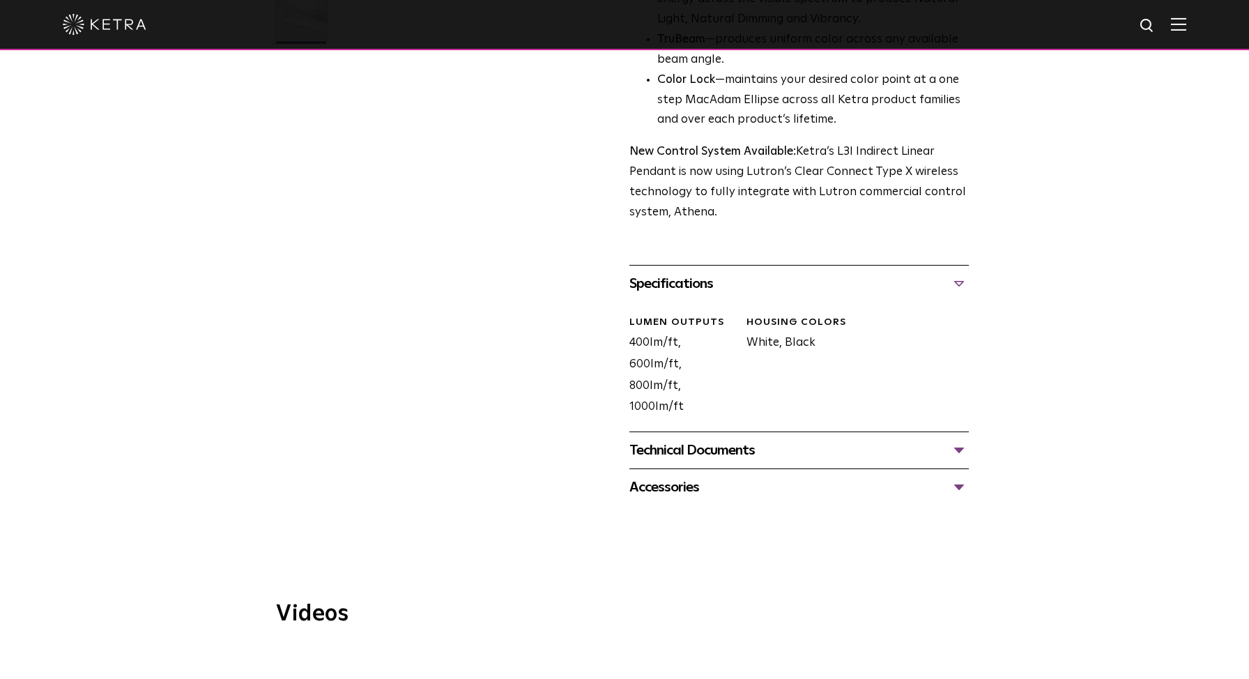
click at [959, 439] on div "Technical Documents" at bounding box center [800, 450] width 340 height 22
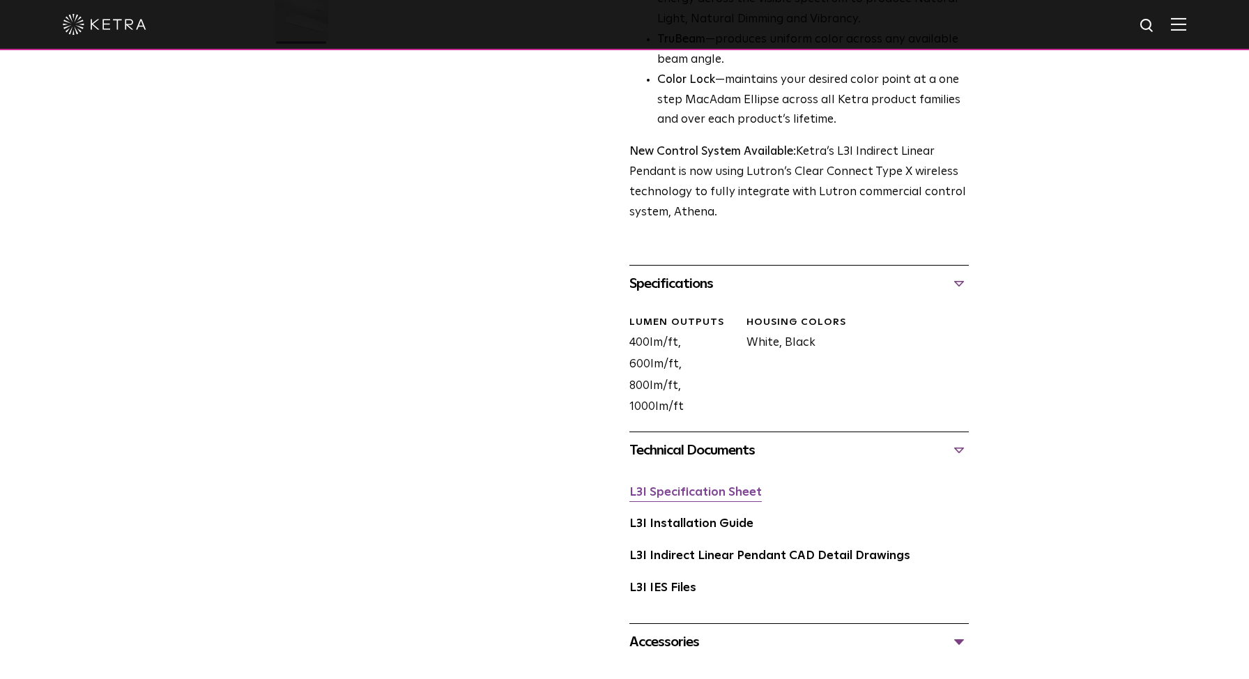
click at [724, 487] on link "L3I Specification Sheet" at bounding box center [696, 493] width 132 height 12
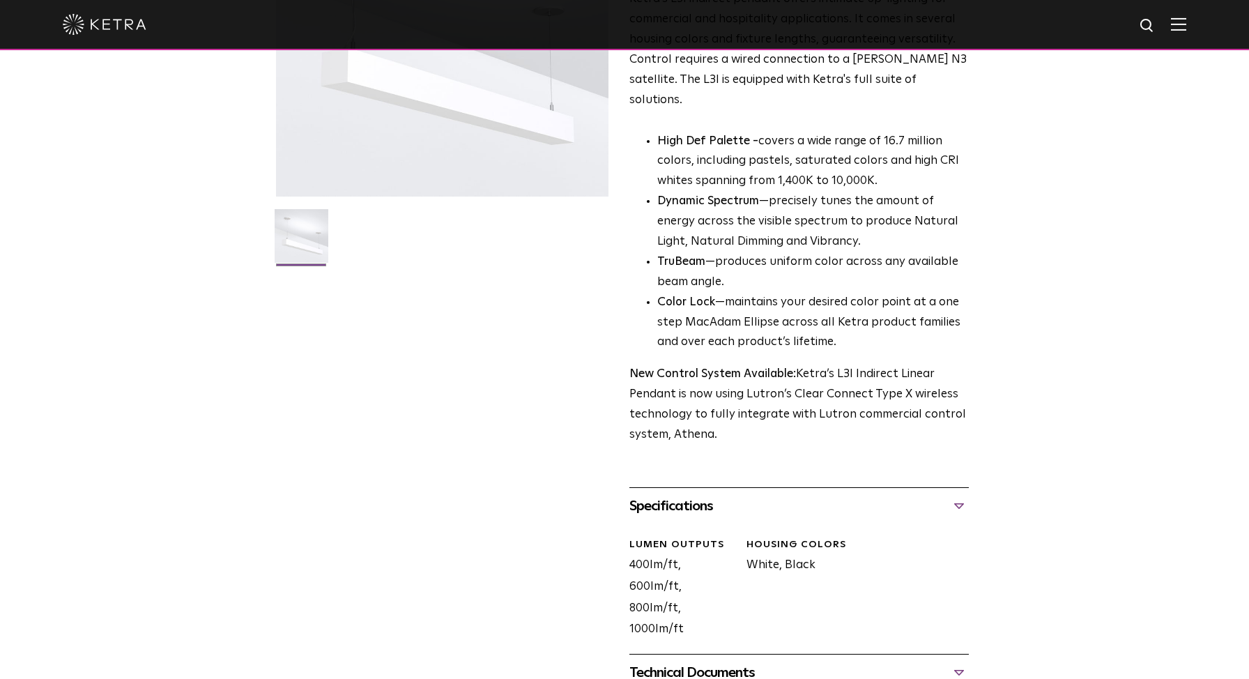
scroll to position [0, 0]
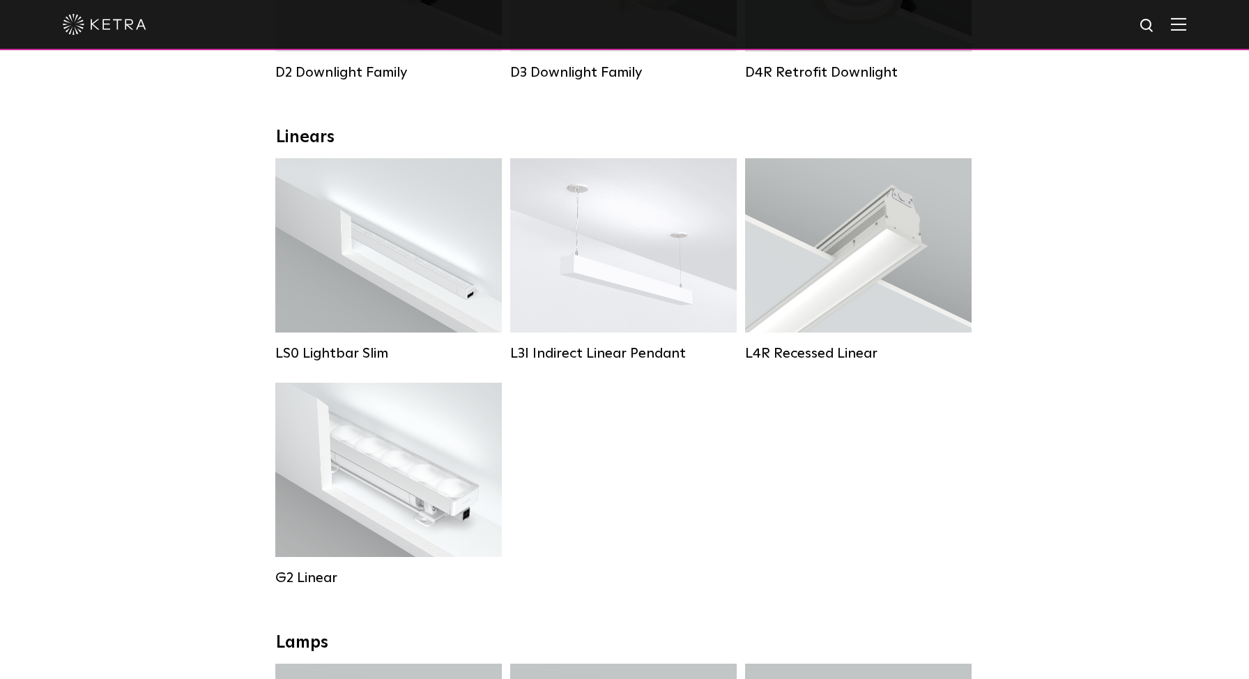
scroll to position [435, 0]
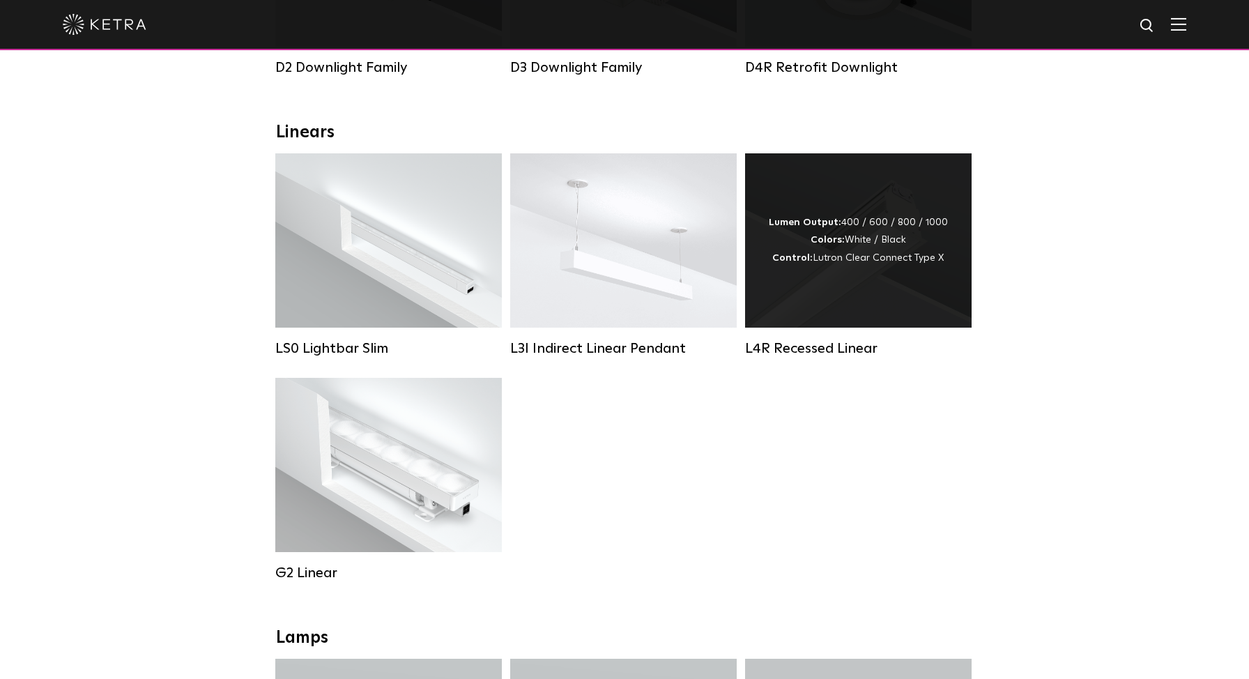
click at [876, 255] on div "Lumen Output: 400 / 600 / 800 / 1000 Colors: White / Black Control: Lutron Clea…" at bounding box center [858, 240] width 179 height 53
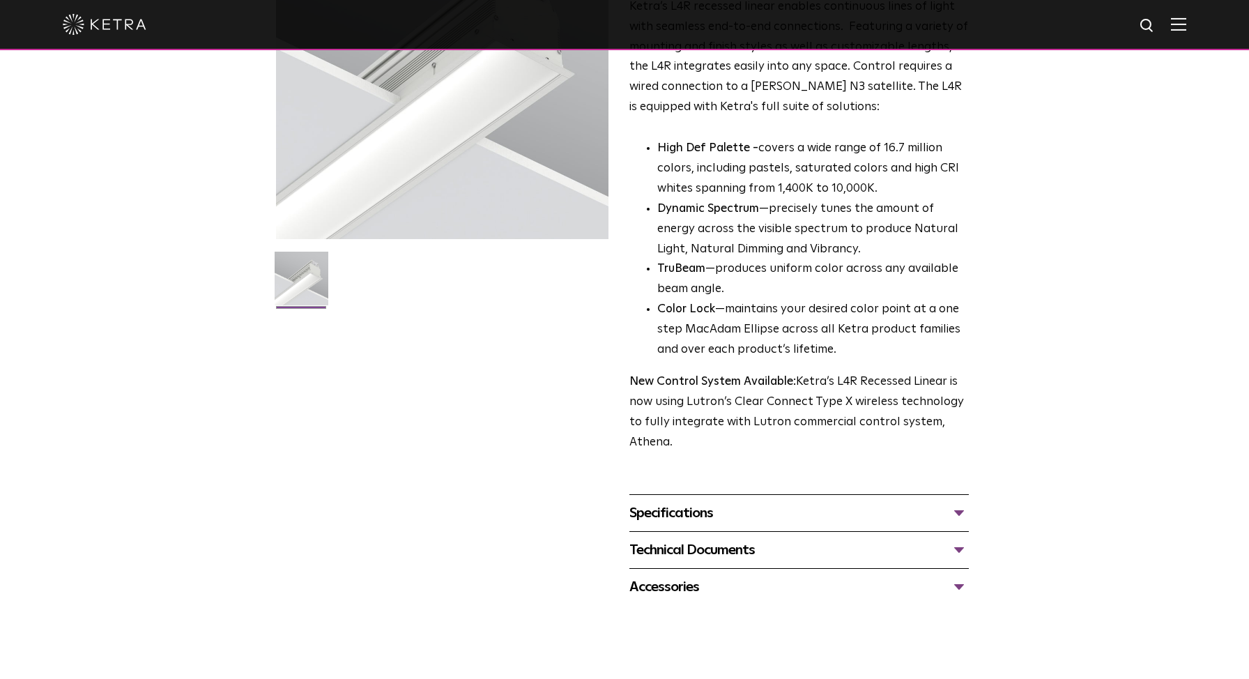
scroll to position [197, 0]
click at [951, 513] on div "Specifications" at bounding box center [800, 511] width 340 height 22
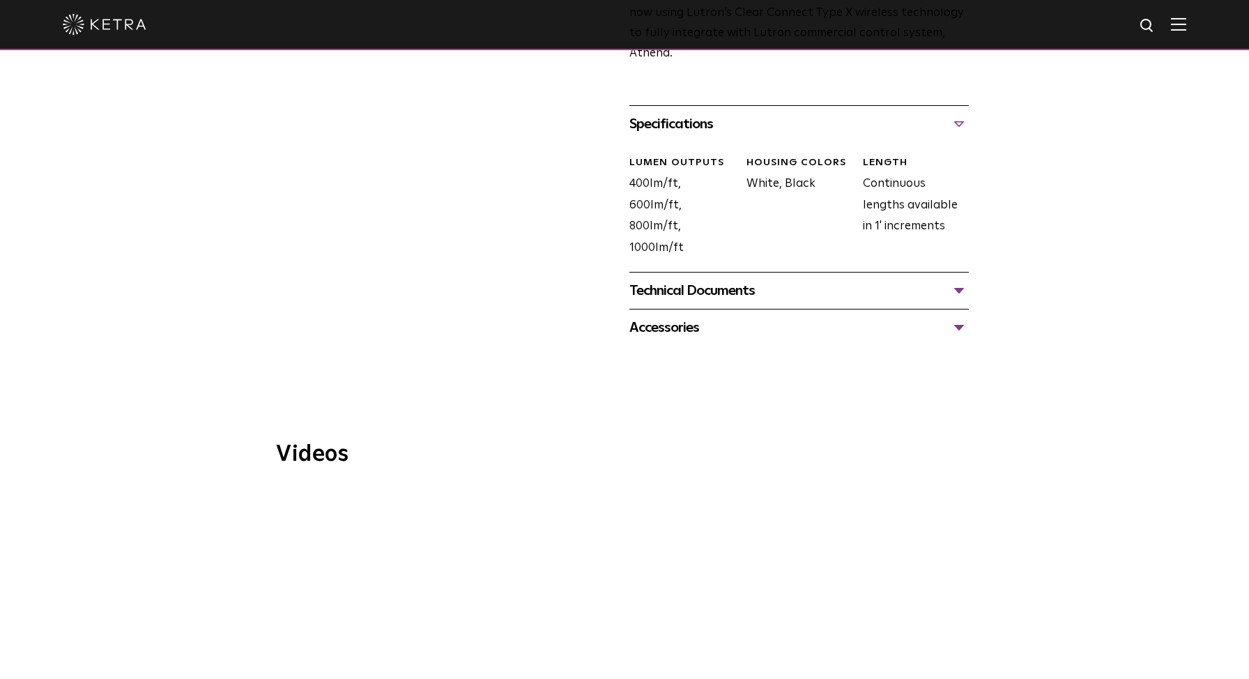
scroll to position [586, 0]
click at [958, 291] on div "Technical Documents" at bounding box center [800, 289] width 340 height 22
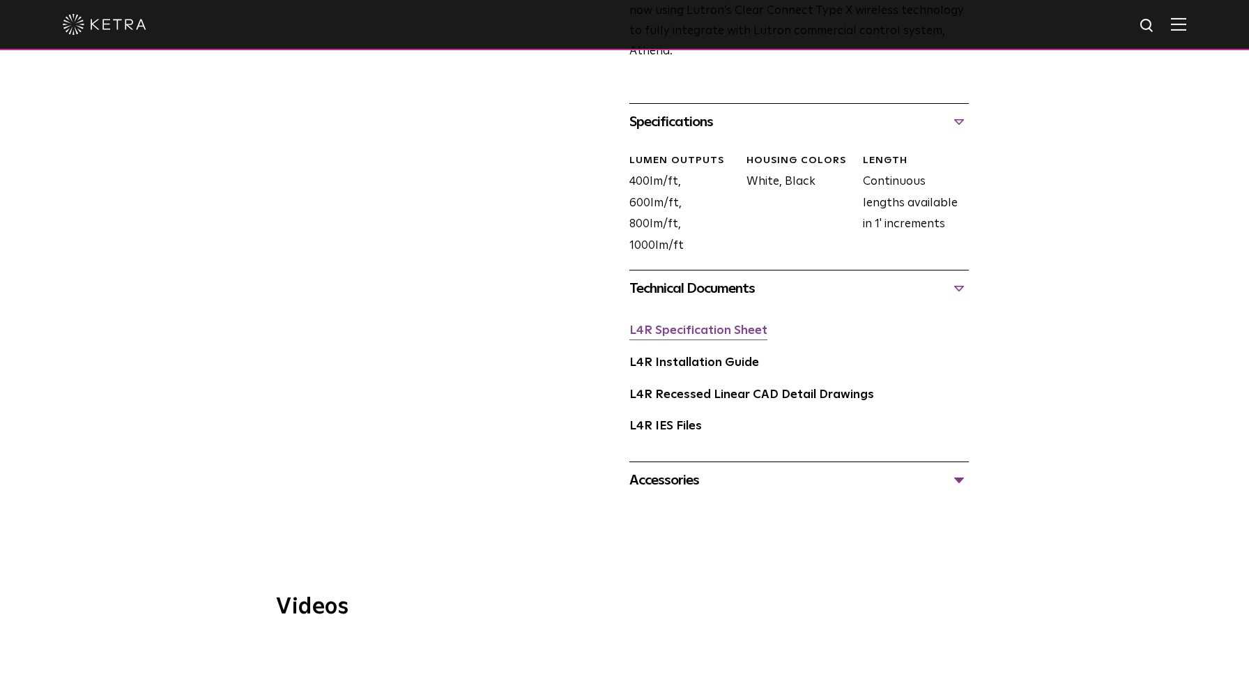
click at [731, 328] on link "L4R Specification Sheet" at bounding box center [699, 331] width 138 height 12
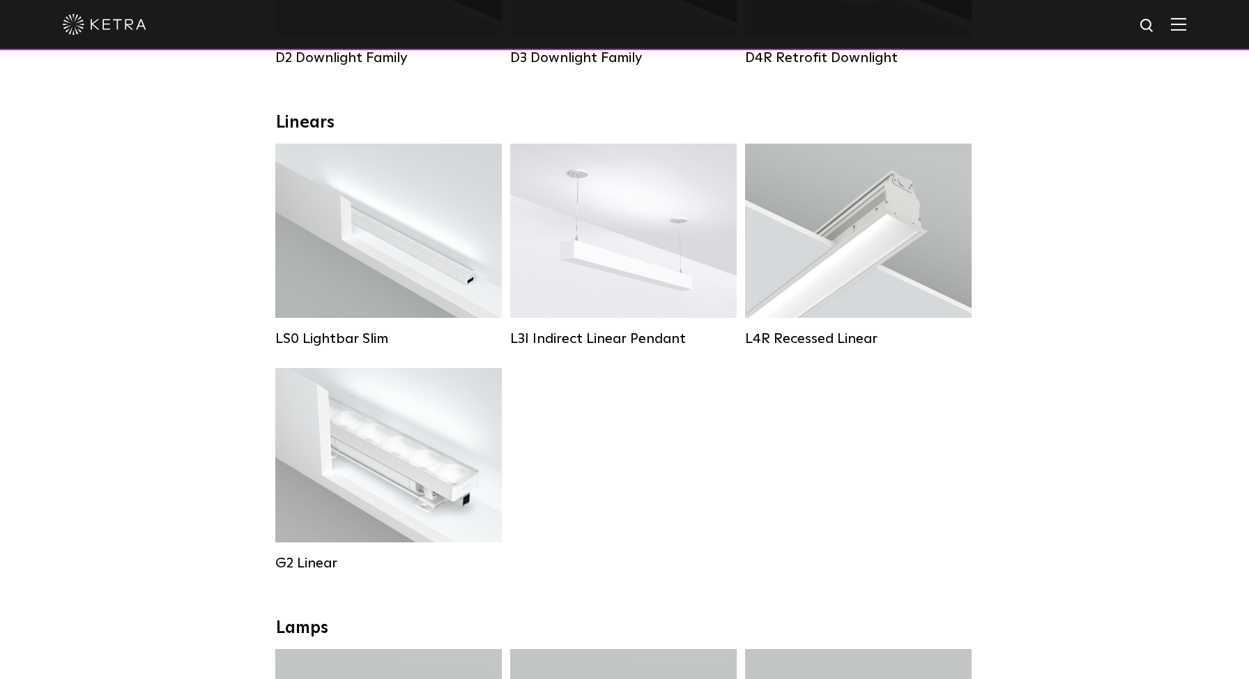
scroll to position [444, 0]
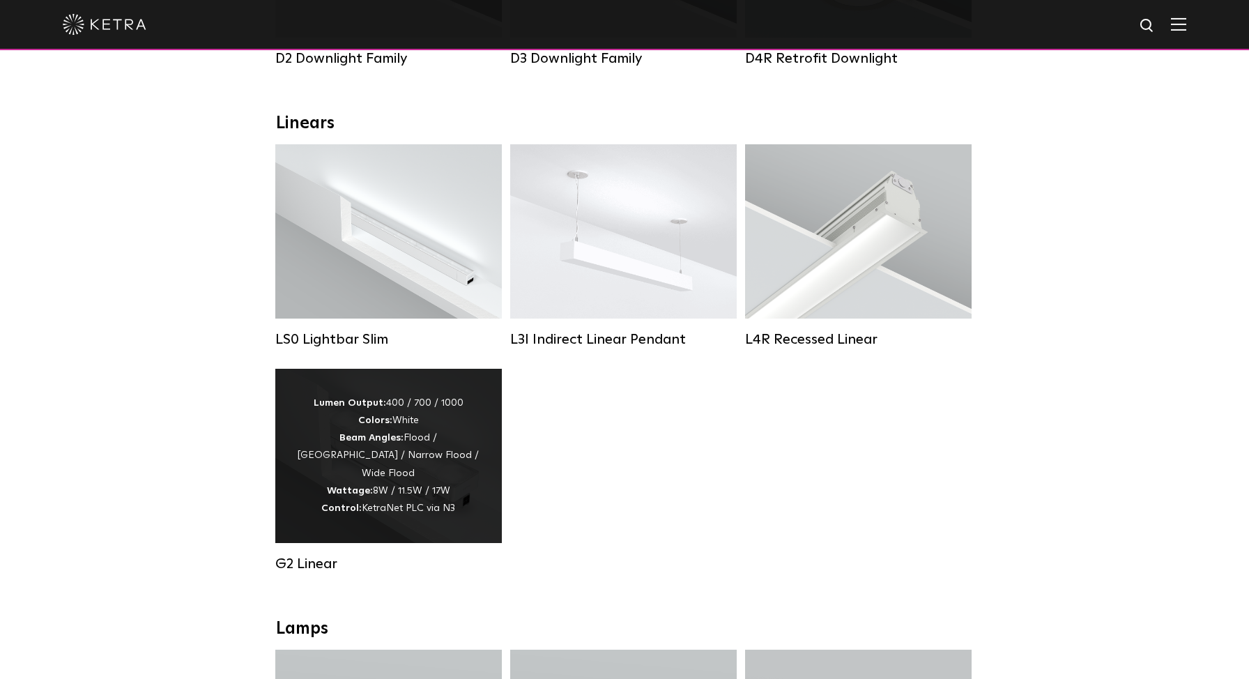
click at [431, 413] on div "Lumen Output: 400 / 700 / 1000 Colors: White Beam Angles: Flood / [GEOGRAPHIC_D…" at bounding box center [388, 456] width 185 height 123
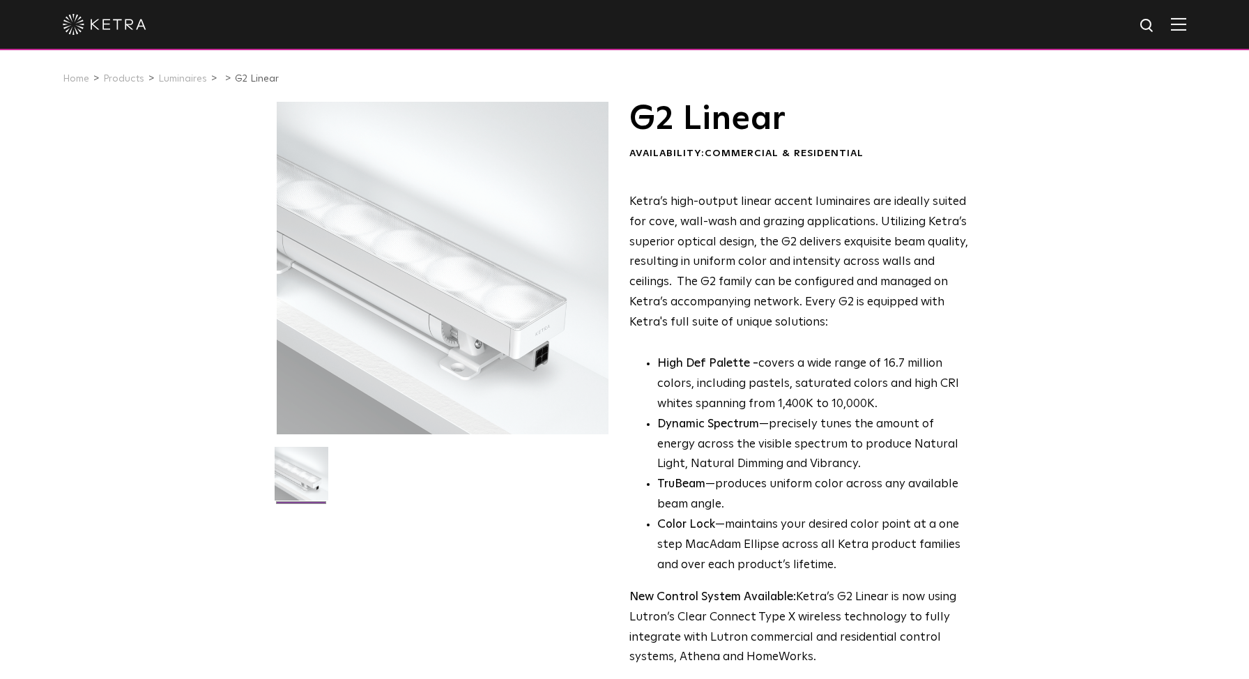
scroll to position [470, 0]
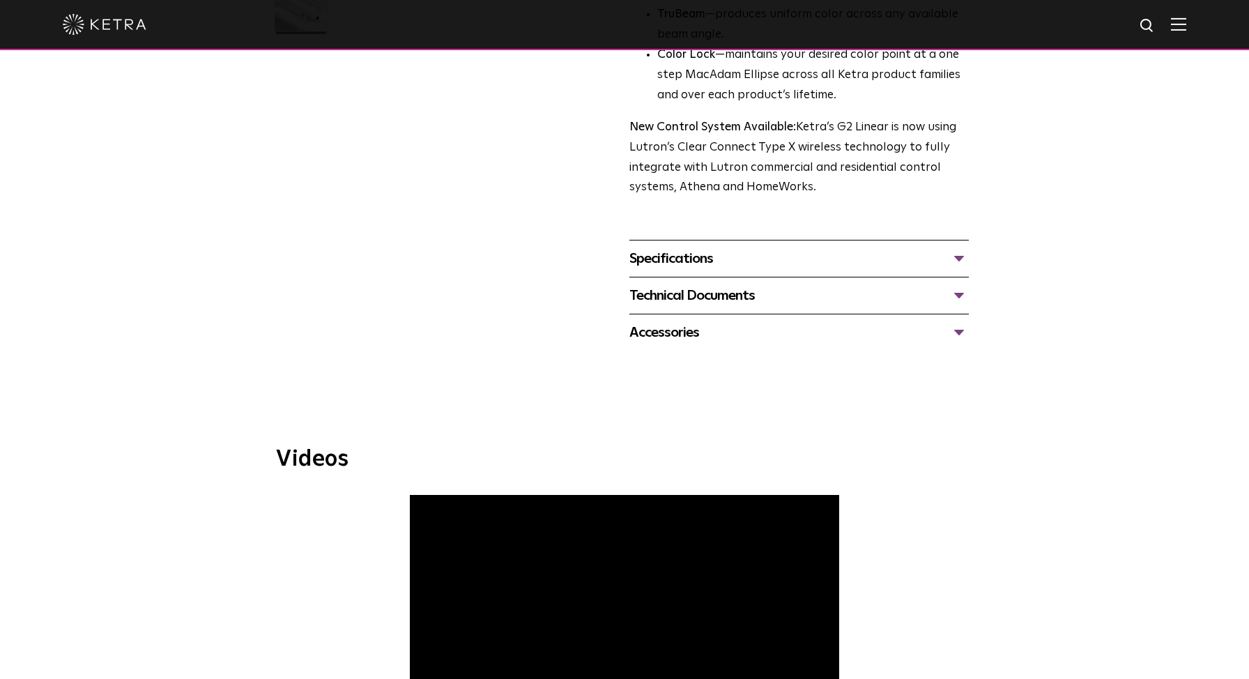
click at [729, 291] on div "Technical Documents" at bounding box center [800, 295] width 340 height 22
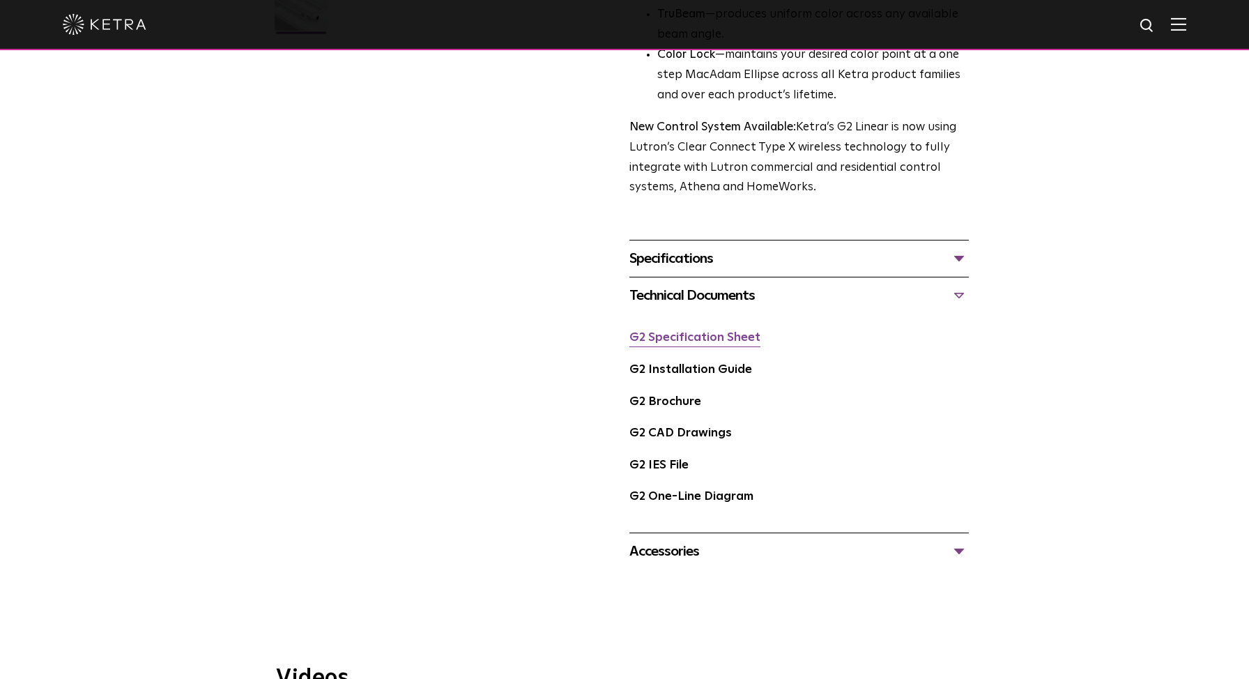
scroll to position [0, 0]
click at [724, 340] on link "G2 Specification Sheet" at bounding box center [695, 338] width 131 height 12
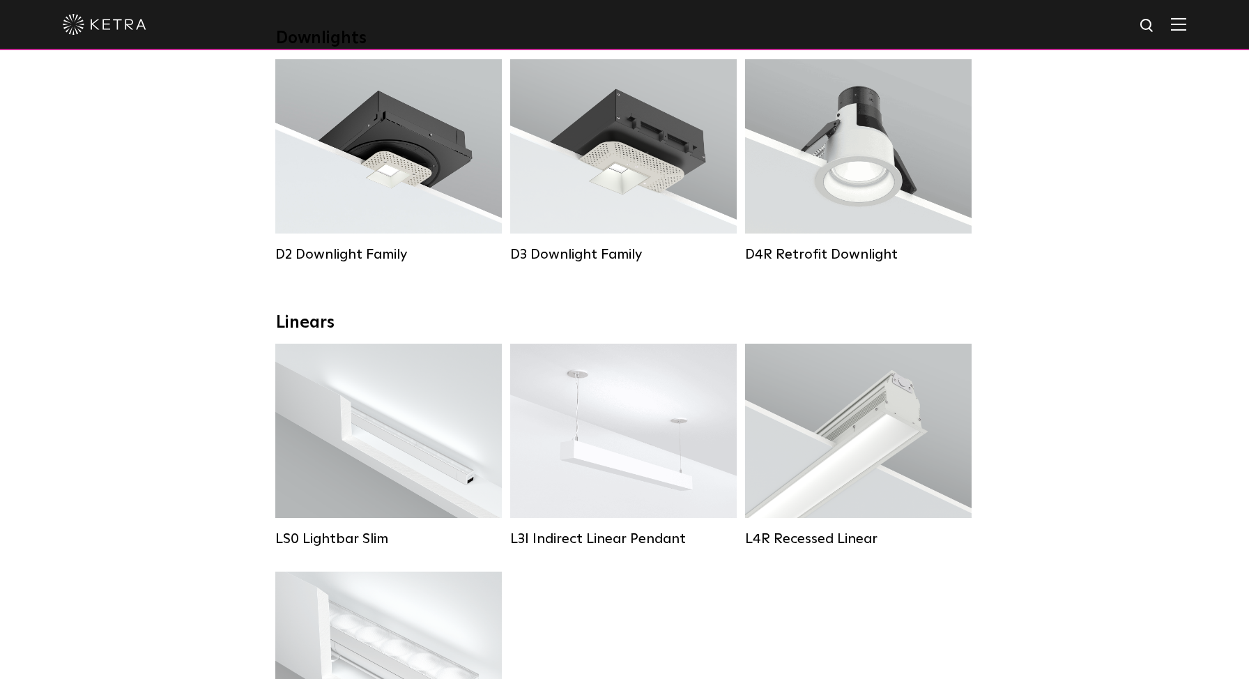
scroll to position [248, 0]
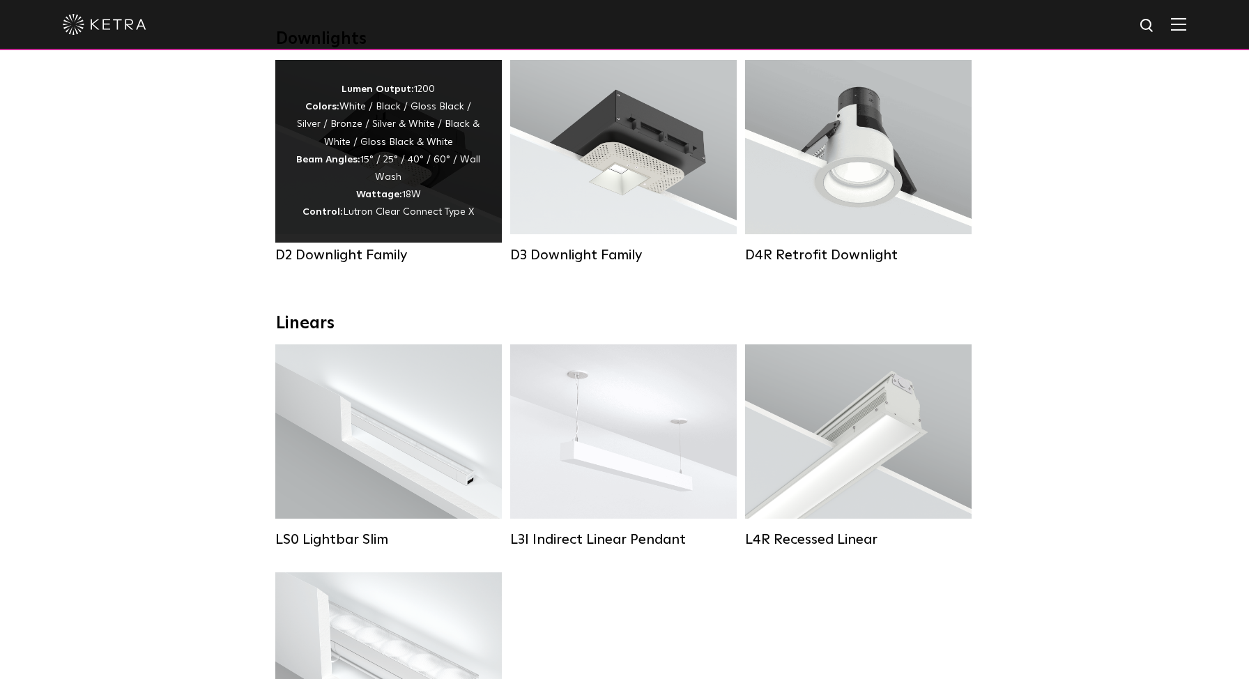
click at [393, 145] on div "Lumen Output: 1200 Colors: White / Black / Gloss Black / Silver / Bronze / Silv…" at bounding box center [388, 151] width 185 height 141
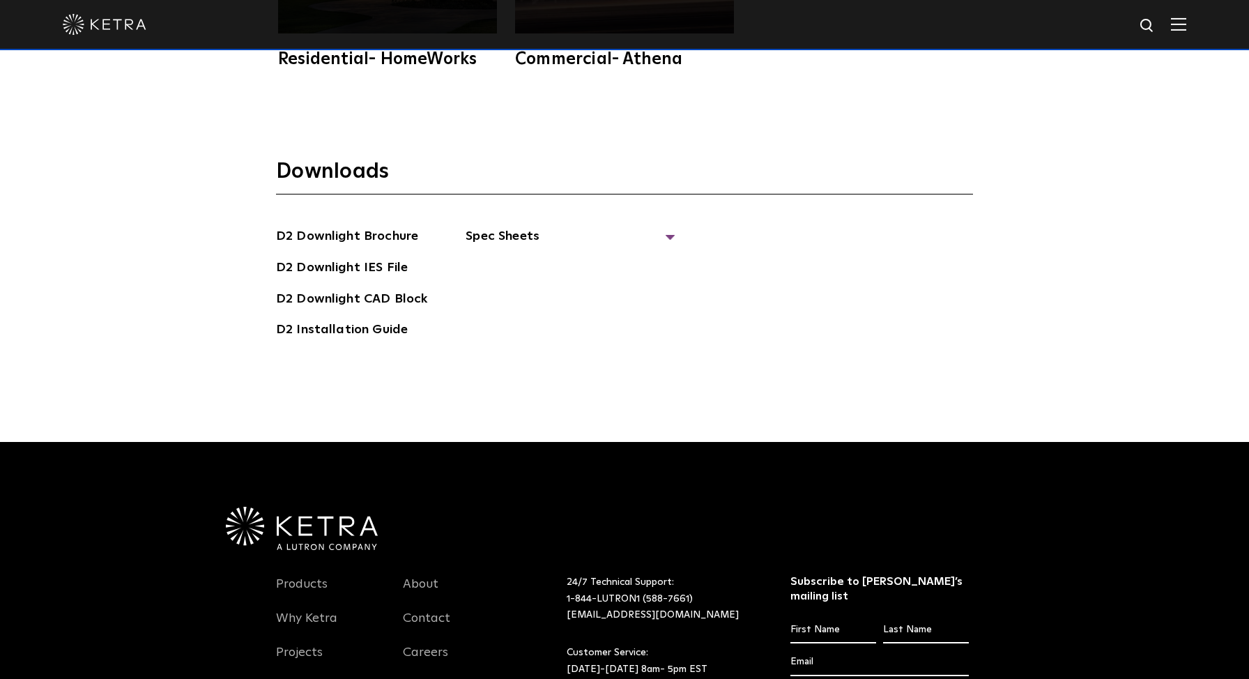
scroll to position [3994, 0]
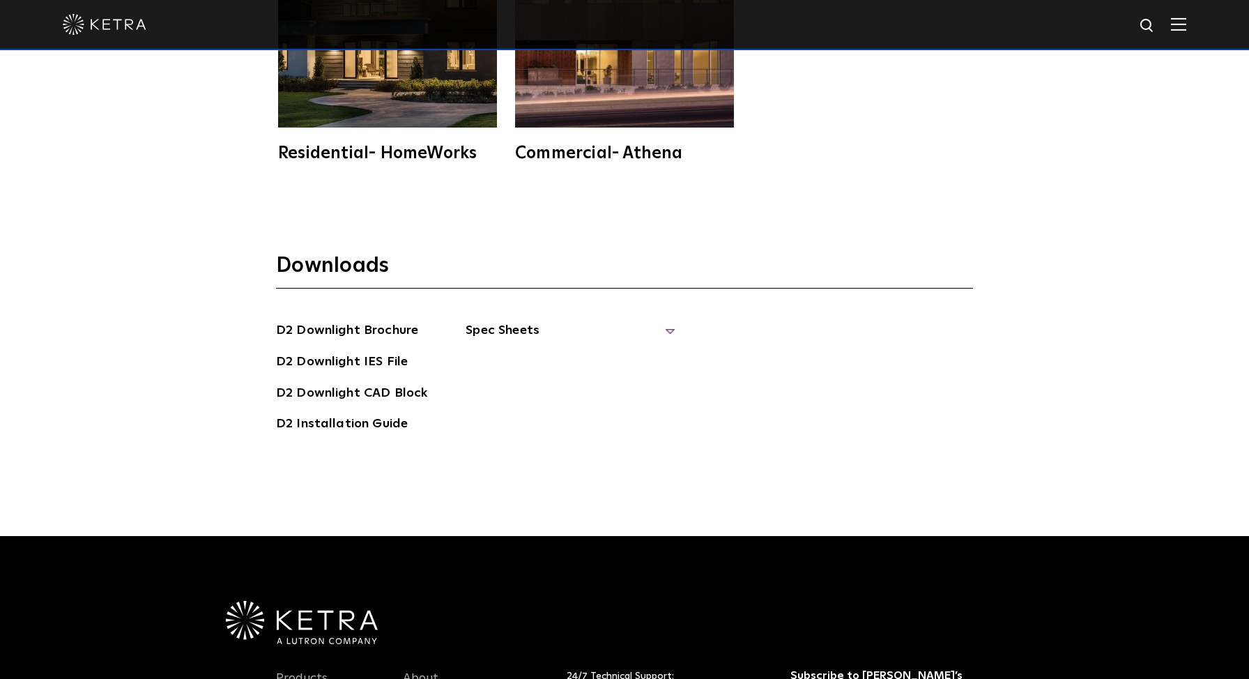
click at [490, 321] on span "Spec Sheets" at bounding box center [570, 336] width 209 height 31
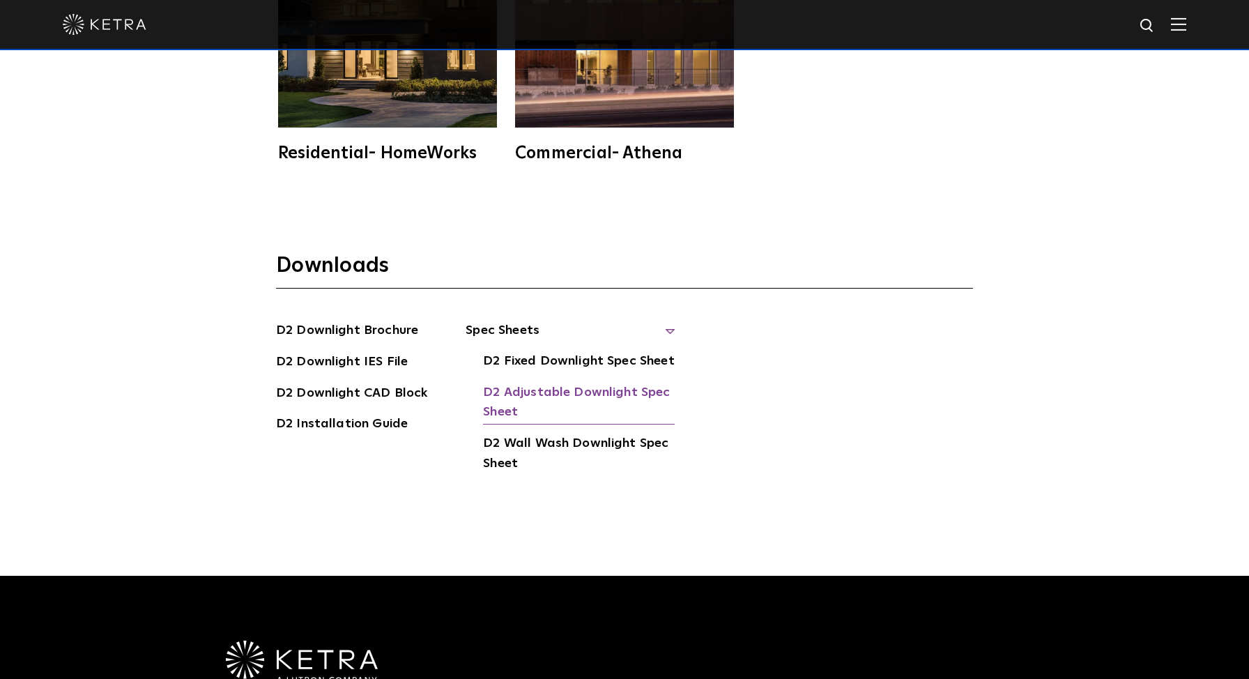
click at [542, 383] on link "D2 Adjustable Downlight Spec Sheet" at bounding box center [579, 404] width 192 height 43
click at [577, 351] on link "D2 Fixed Downlight Spec Sheet" at bounding box center [578, 362] width 191 height 22
click at [593, 434] on link "D2 Wall Wash Downlight Spec Sheet" at bounding box center [579, 455] width 192 height 43
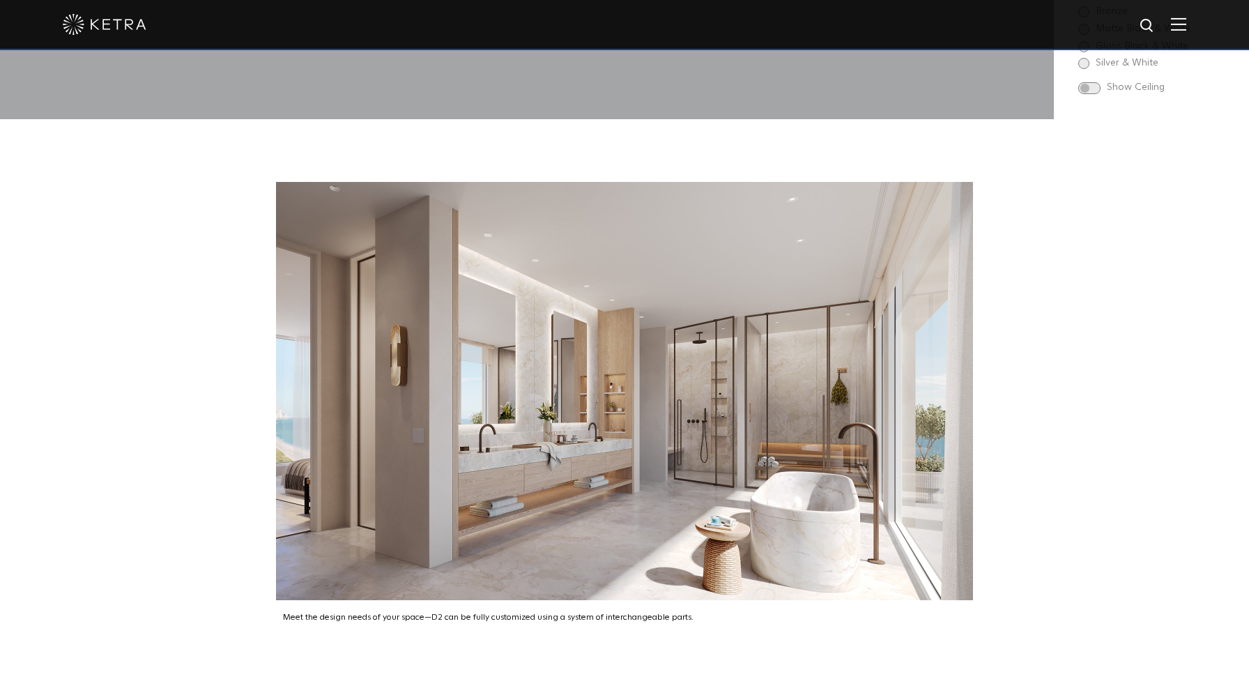
scroll to position [1519, 0]
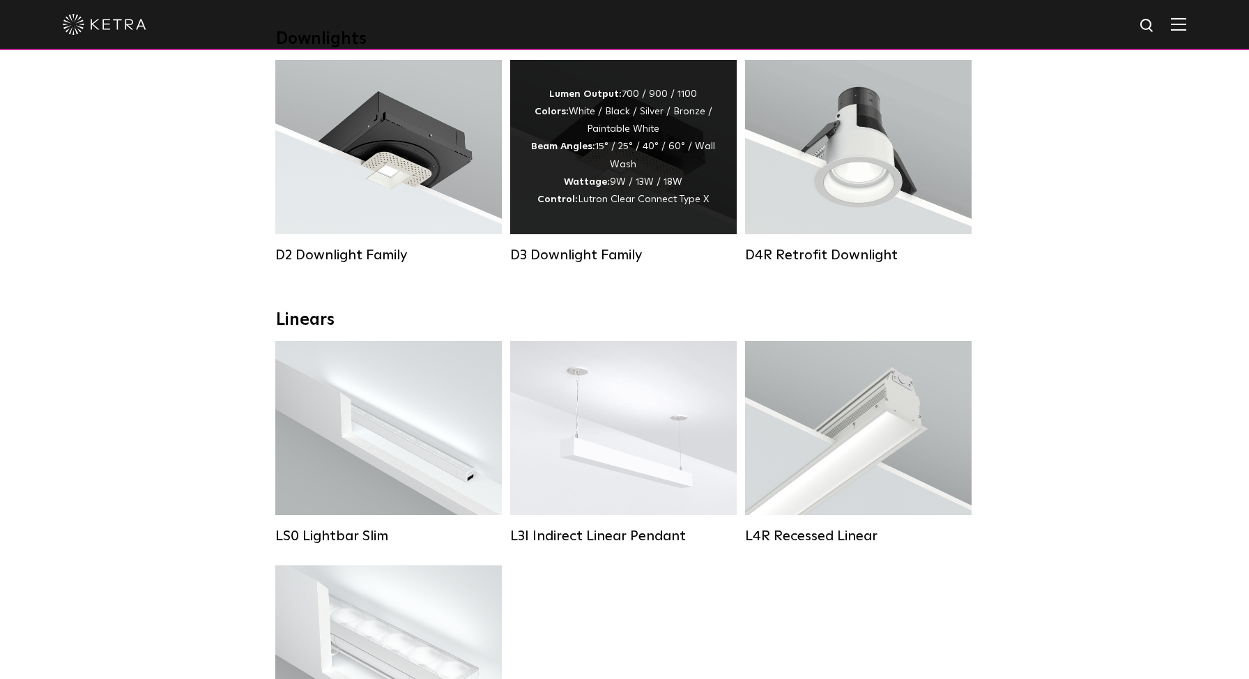
click at [627, 158] on div "Lumen Output: 700 / 900 / 1100 Colors: White / Black / Silver / Bronze / Painta…" at bounding box center [623, 147] width 185 height 123
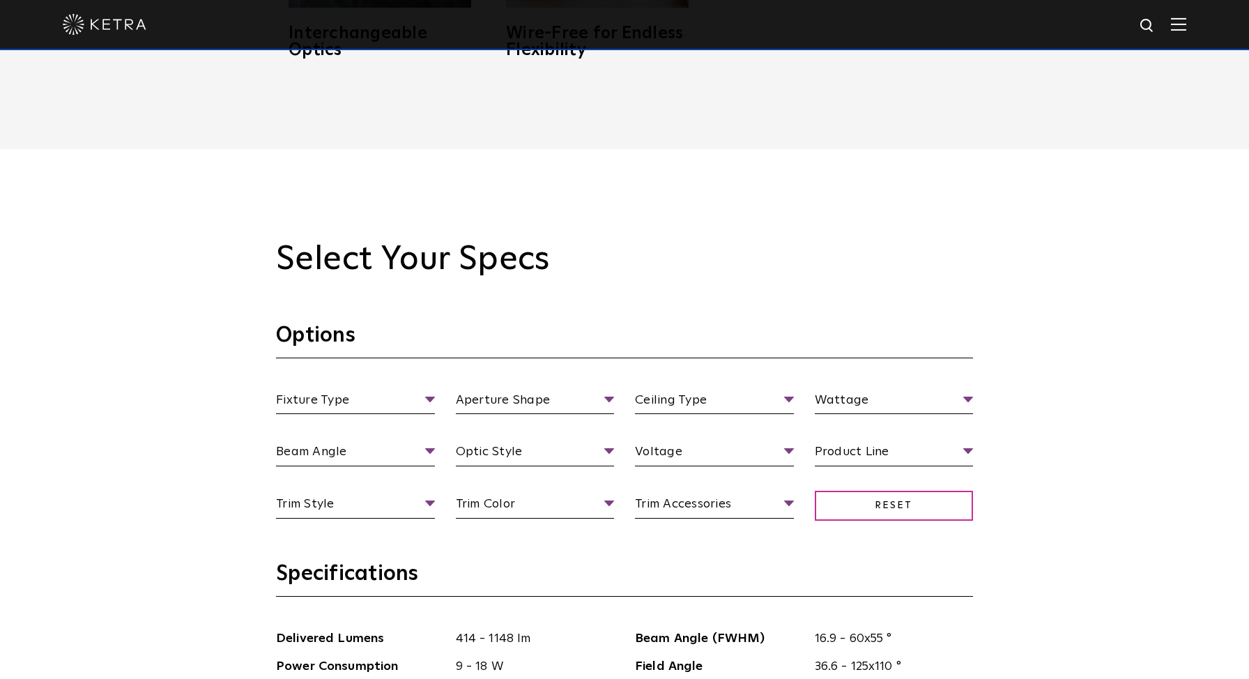
scroll to position [1191, 0]
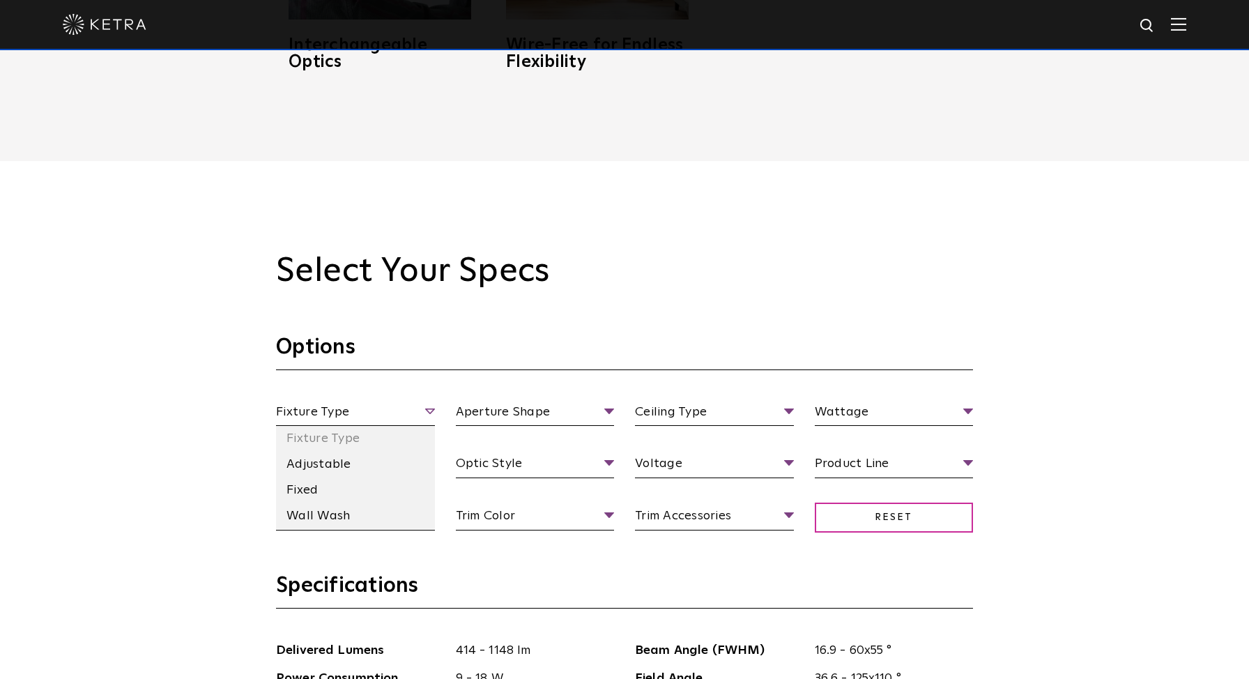
click at [420, 408] on span "Fixture Type" at bounding box center [355, 414] width 159 height 24
click at [352, 459] on li "Adjustable" at bounding box center [355, 465] width 159 height 26
click at [430, 406] on span "Adjustable" at bounding box center [355, 414] width 159 height 24
click at [358, 436] on li "Fixture Type" at bounding box center [355, 439] width 159 height 26
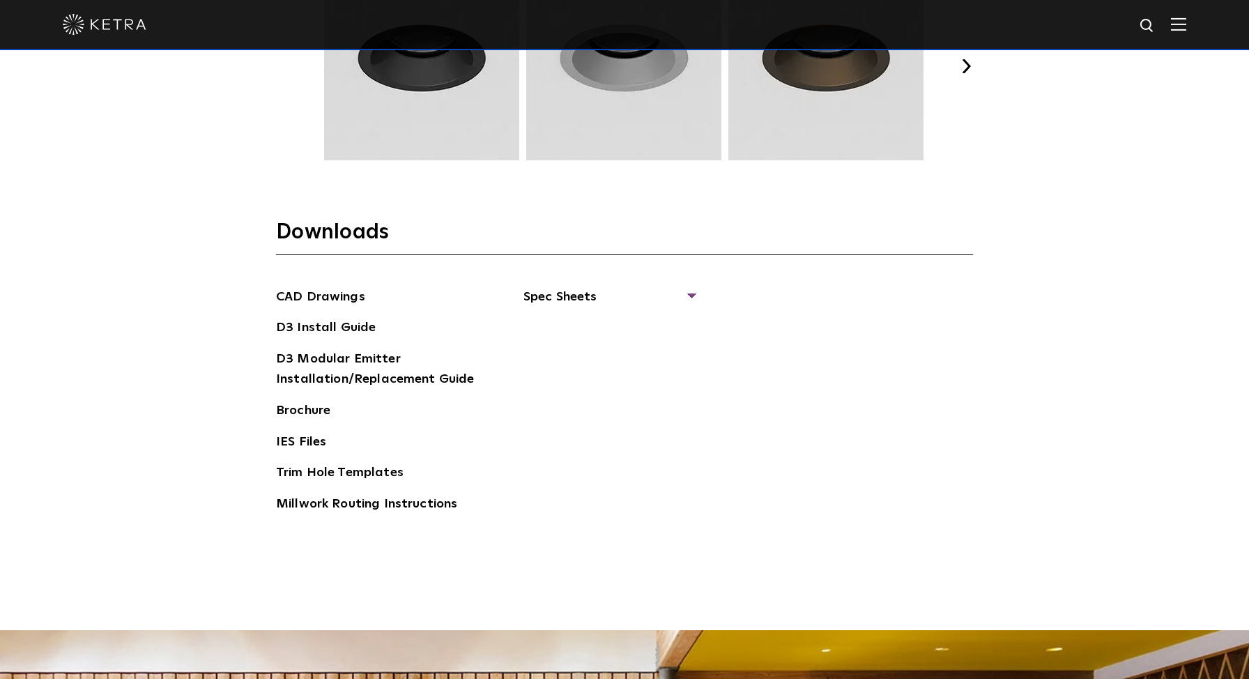
scroll to position [2141, 0]
click at [571, 294] on span "Spec Sheets" at bounding box center [609, 303] width 171 height 31
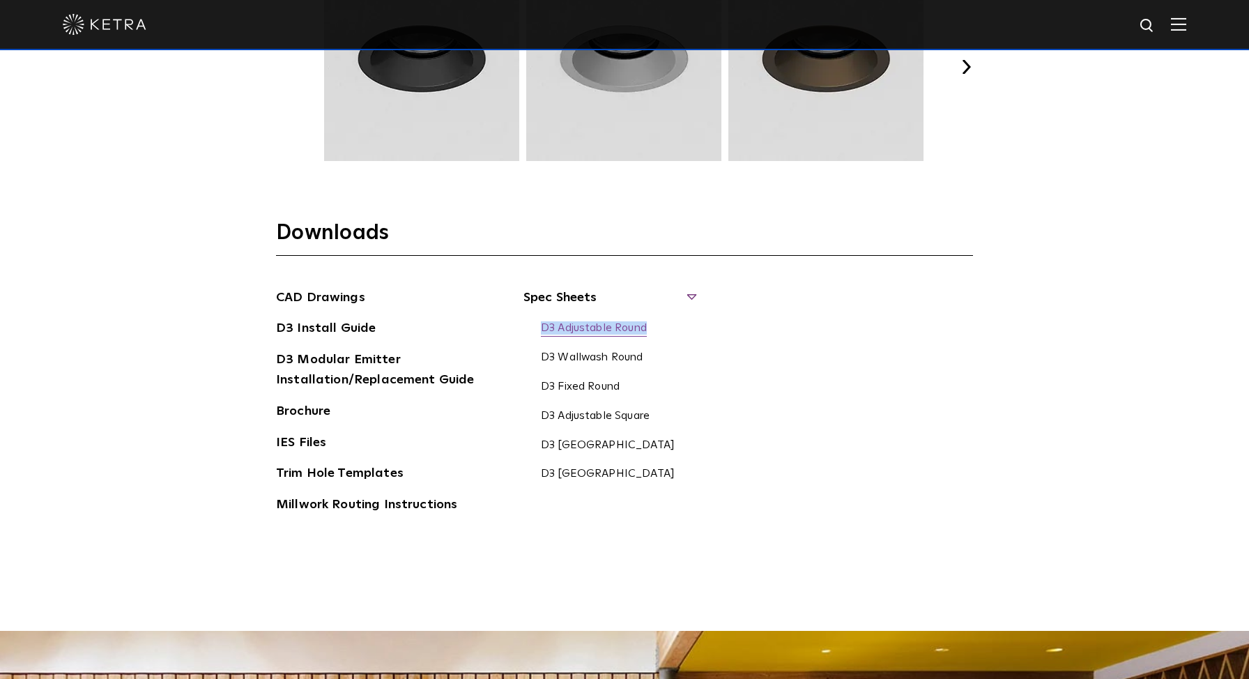
click at [616, 329] on link "D3 Adjustable Round" at bounding box center [594, 328] width 106 height 15
click at [608, 383] on link "D3 Fixed Round" at bounding box center [580, 387] width 79 height 15
click at [610, 445] on link "D3 Wallwash Square" at bounding box center [608, 446] width 134 height 15
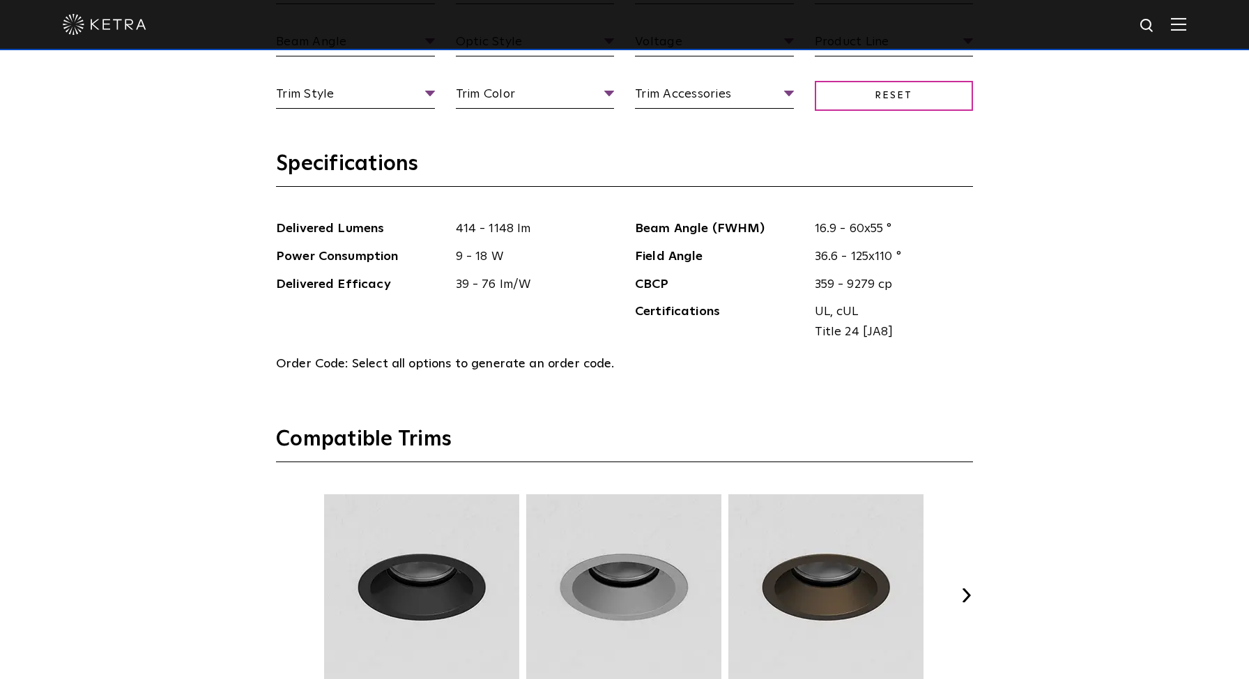
scroll to position [1581, 0]
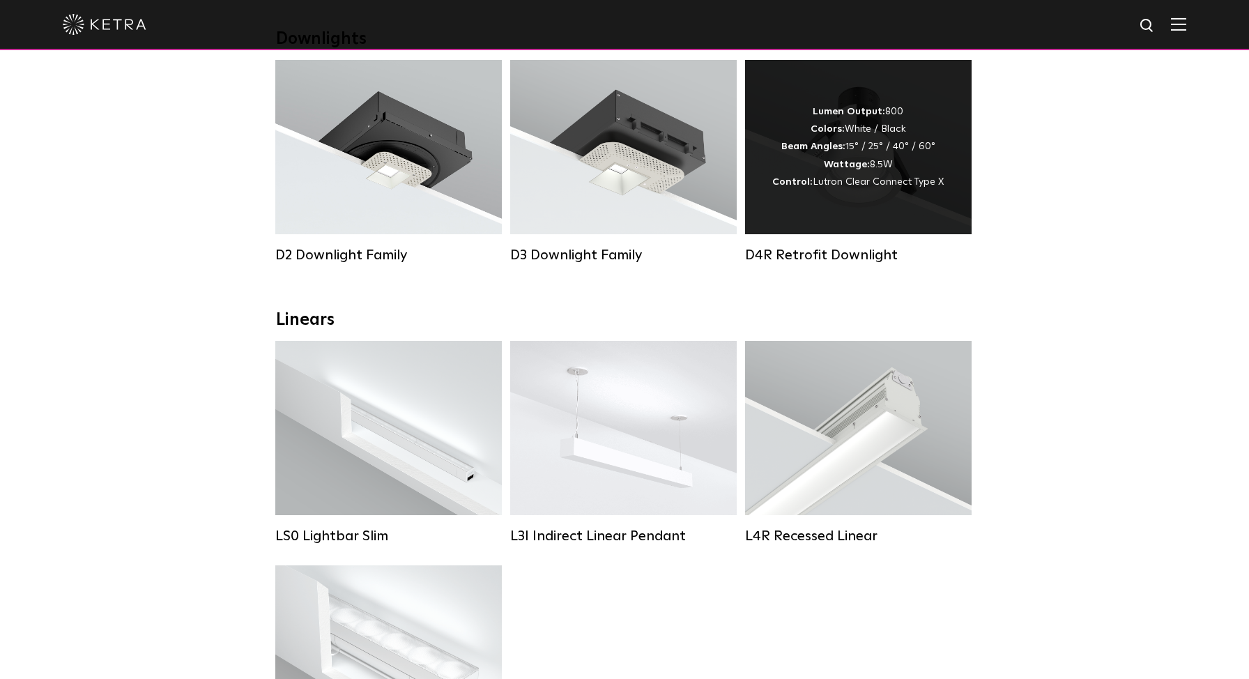
click at [879, 169] on div "Lumen Output: 800 Colors: White / Black Beam Angles: 15° / 25° / 40° / 60° Watt…" at bounding box center [859, 147] width 172 height 88
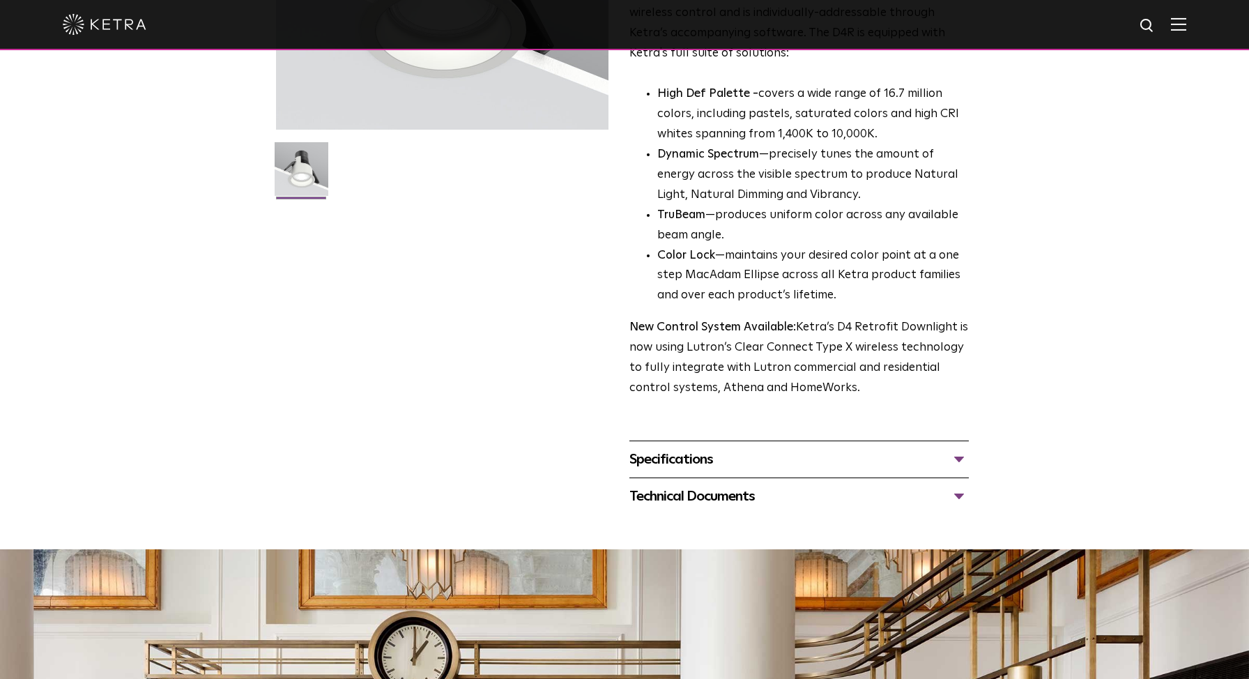
click at [964, 497] on div "Technical Documents" at bounding box center [800, 496] width 340 height 22
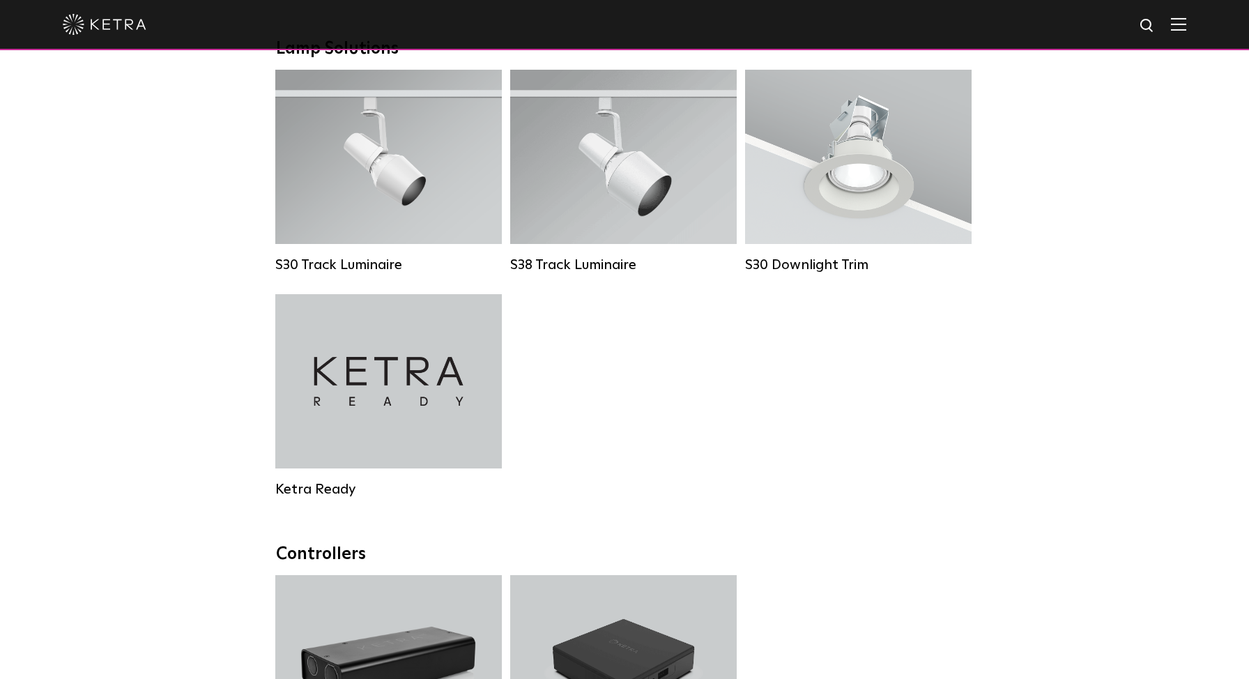
scroll to position [1302, 0]
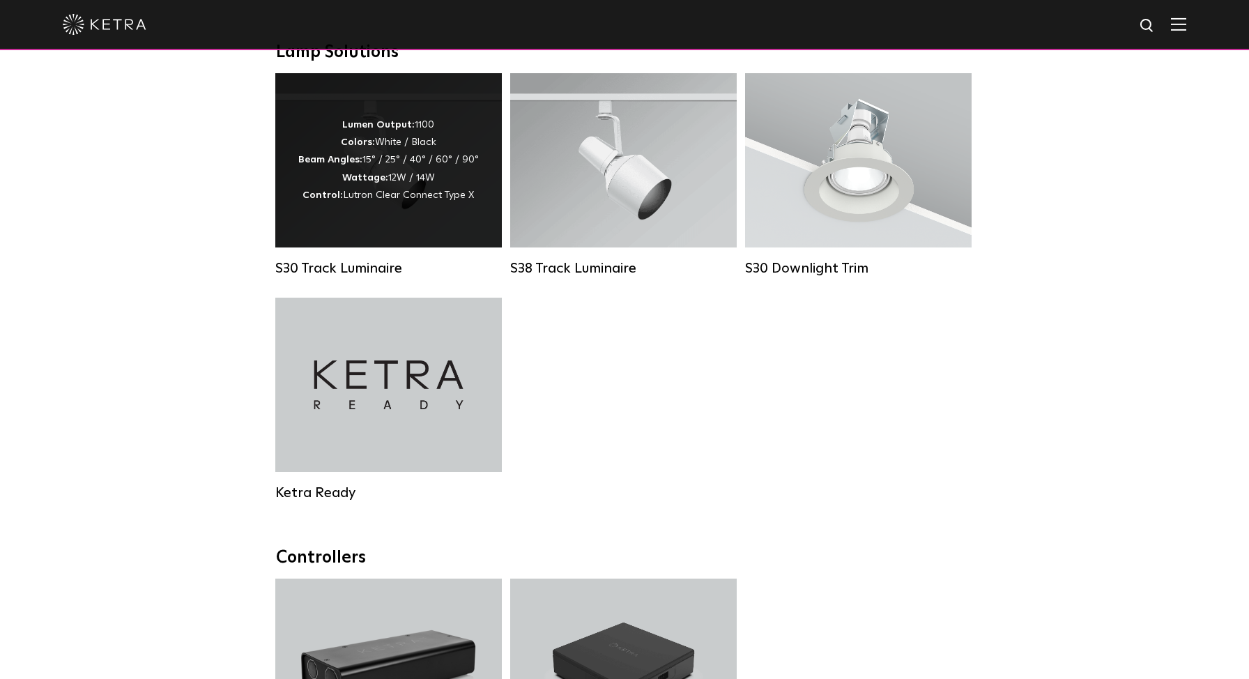
click at [388, 155] on div "Lumen Output: 1100 Colors: White / Black Beam Angles: 15° / 25° / 40° / 60° / 9…" at bounding box center [388, 160] width 181 height 88
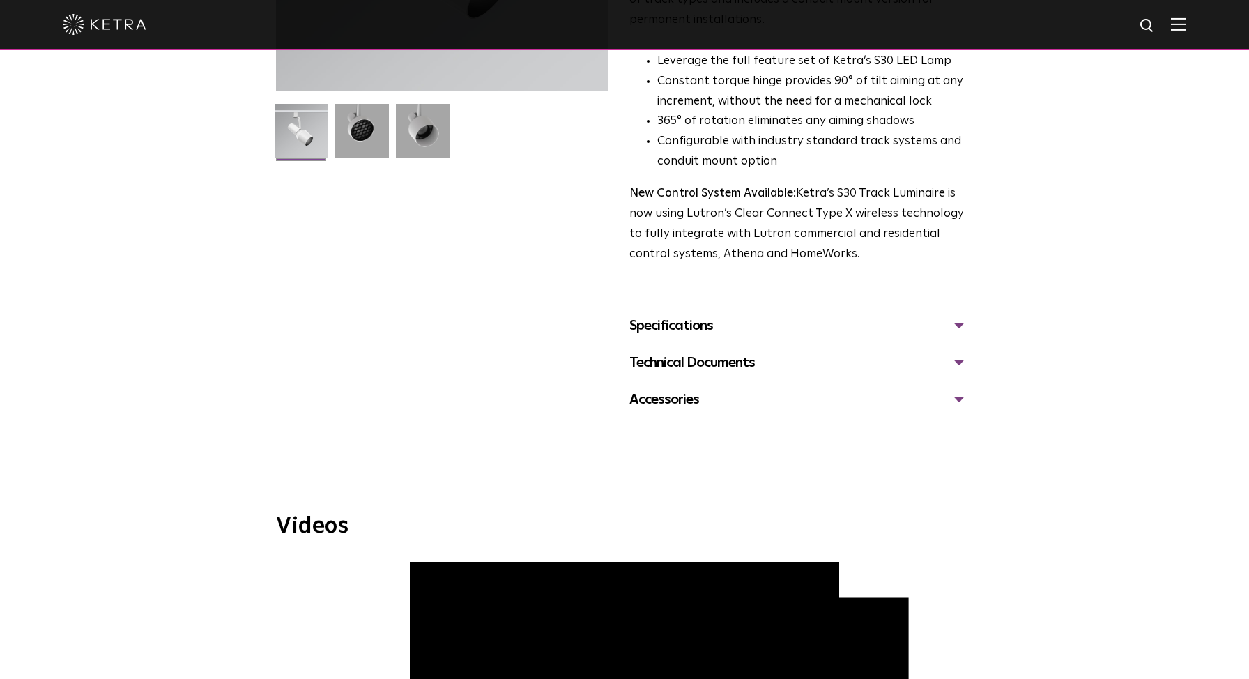
scroll to position [344, 0]
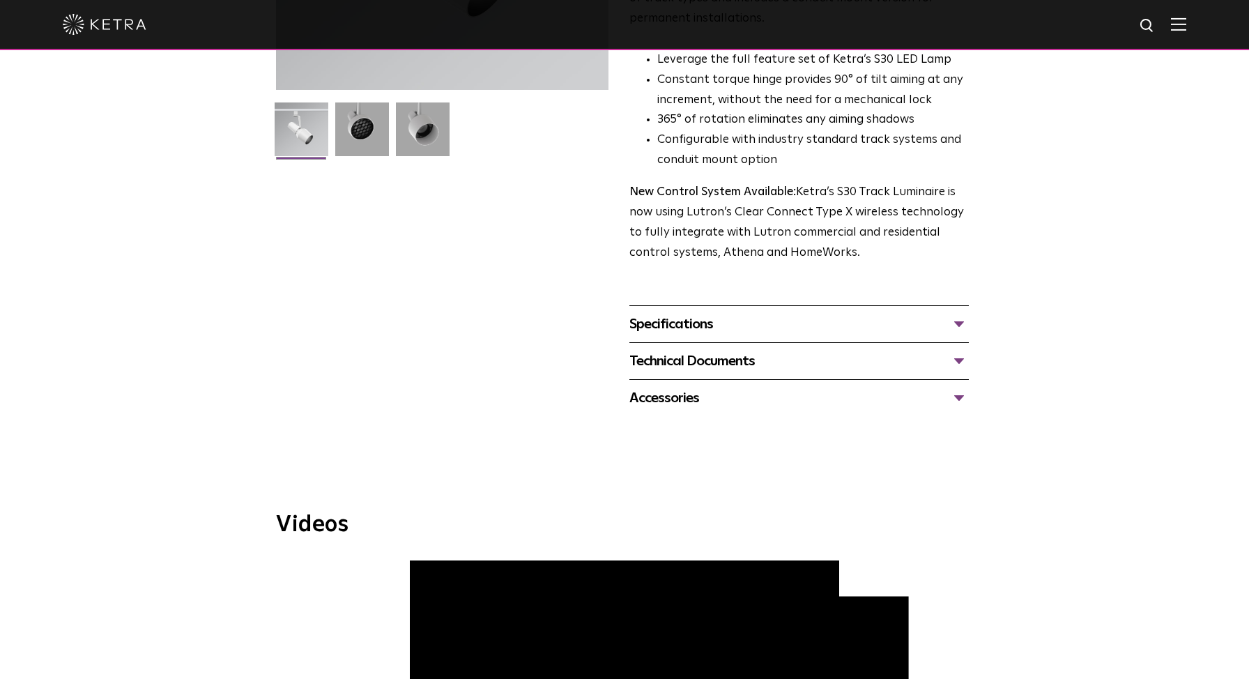
click at [841, 313] on div "Specifications" at bounding box center [800, 324] width 340 height 22
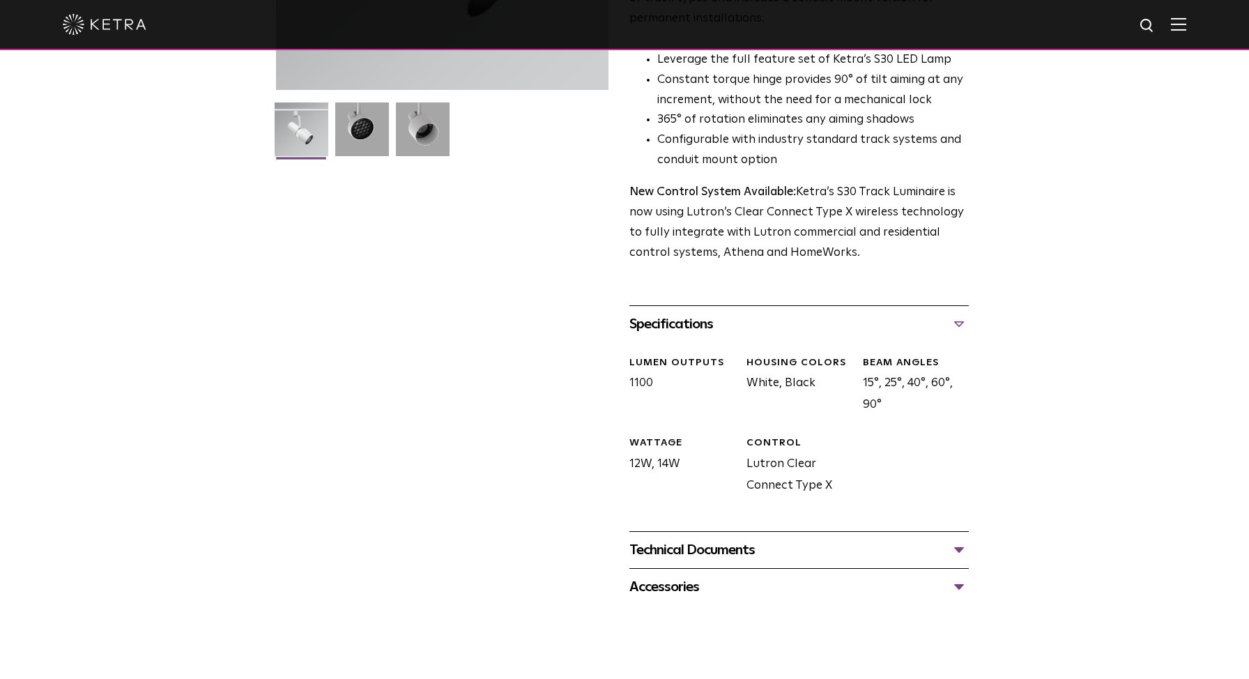
click at [841, 313] on div "Specifications" at bounding box center [800, 324] width 340 height 22
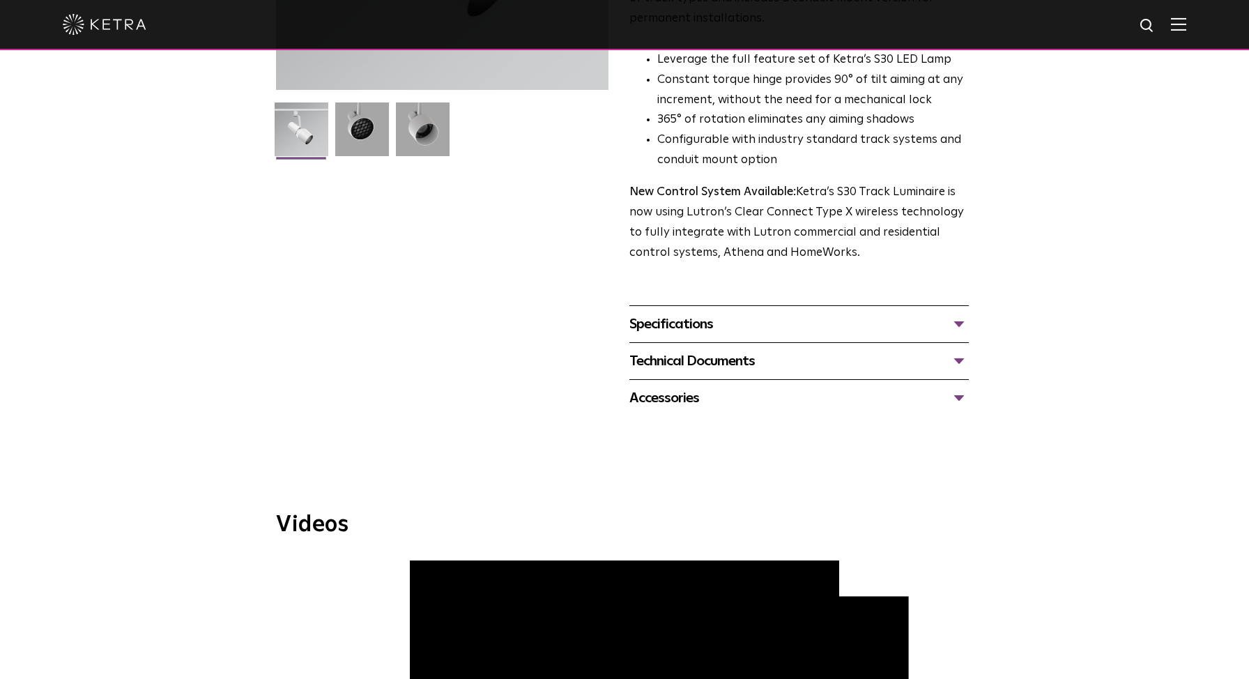
click at [860, 350] on div "Technical Documents" at bounding box center [800, 361] width 340 height 22
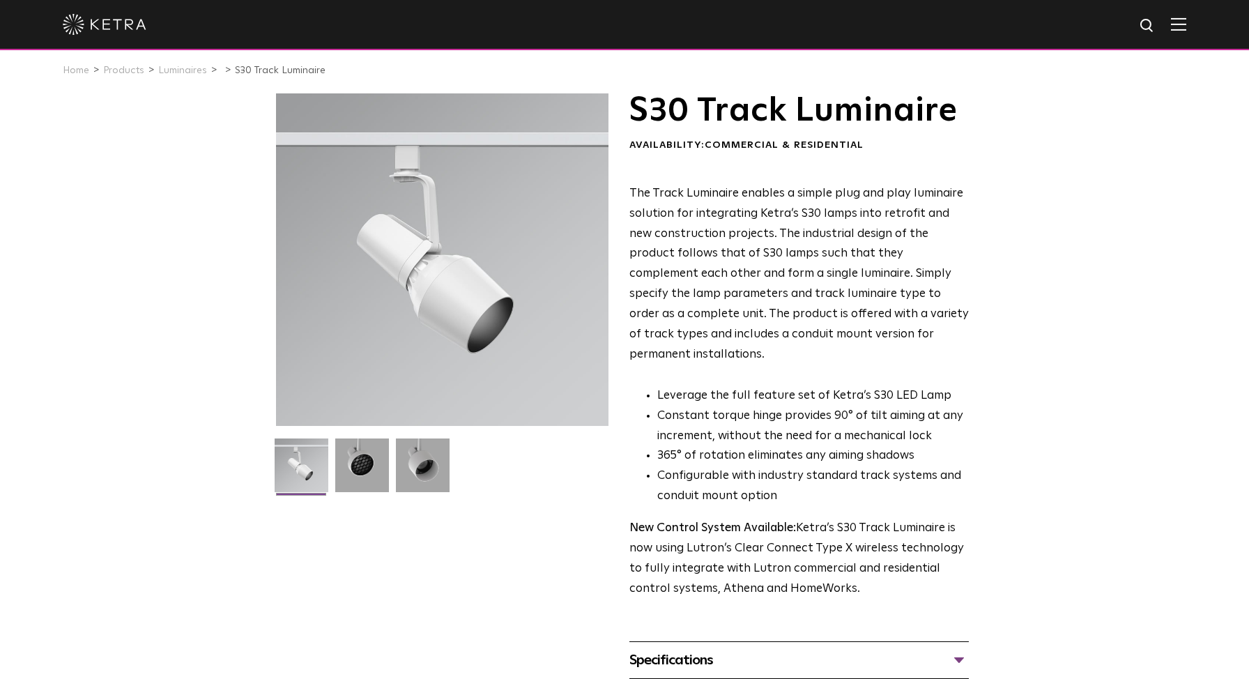
scroll to position [0, 0]
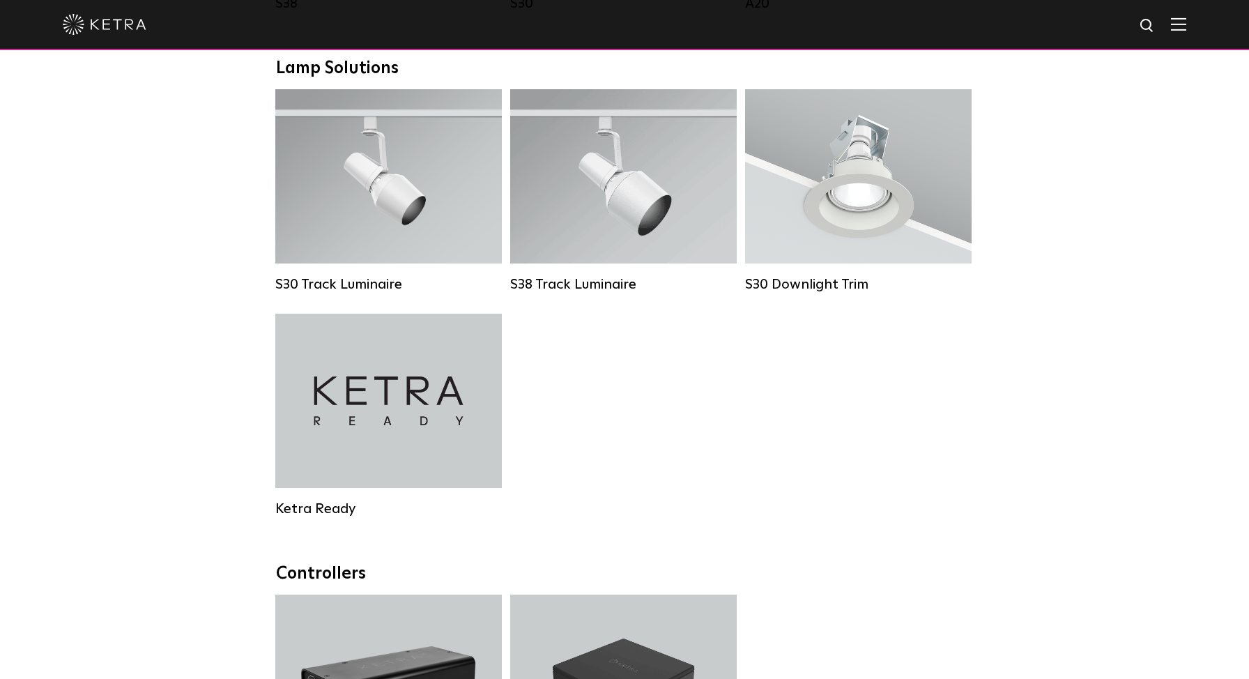
scroll to position [1244, 0]
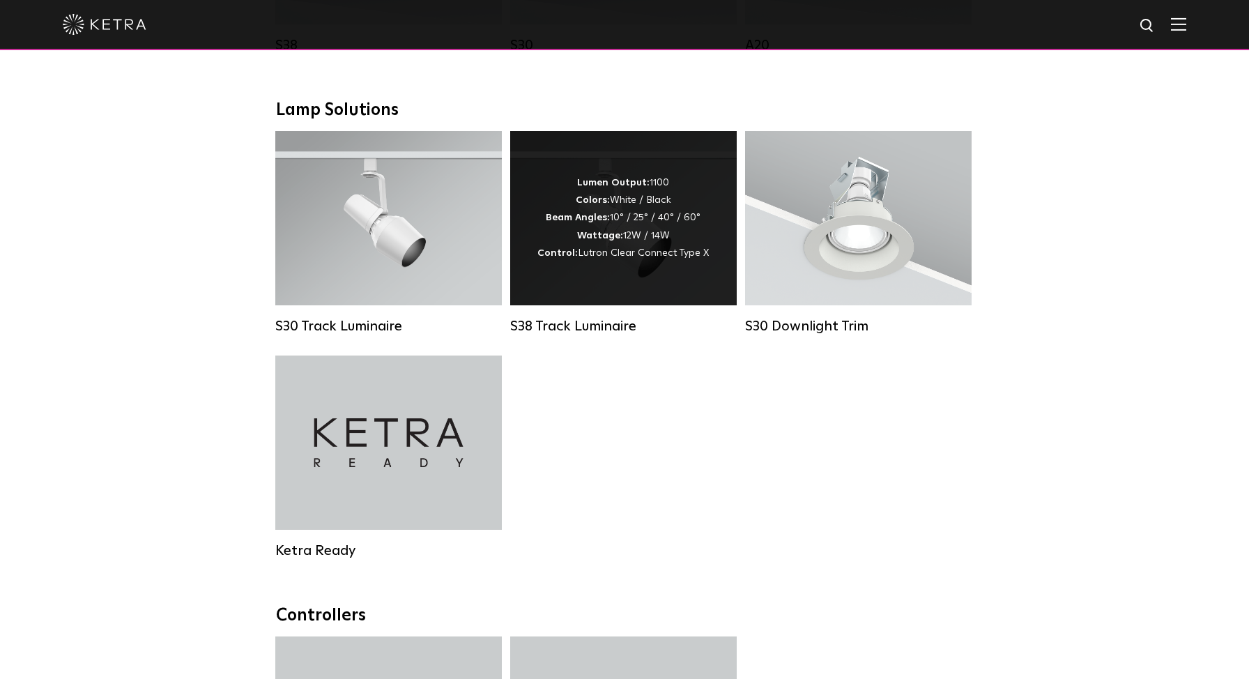
click at [610, 214] on strong "Beam Angles:" at bounding box center [578, 218] width 64 height 10
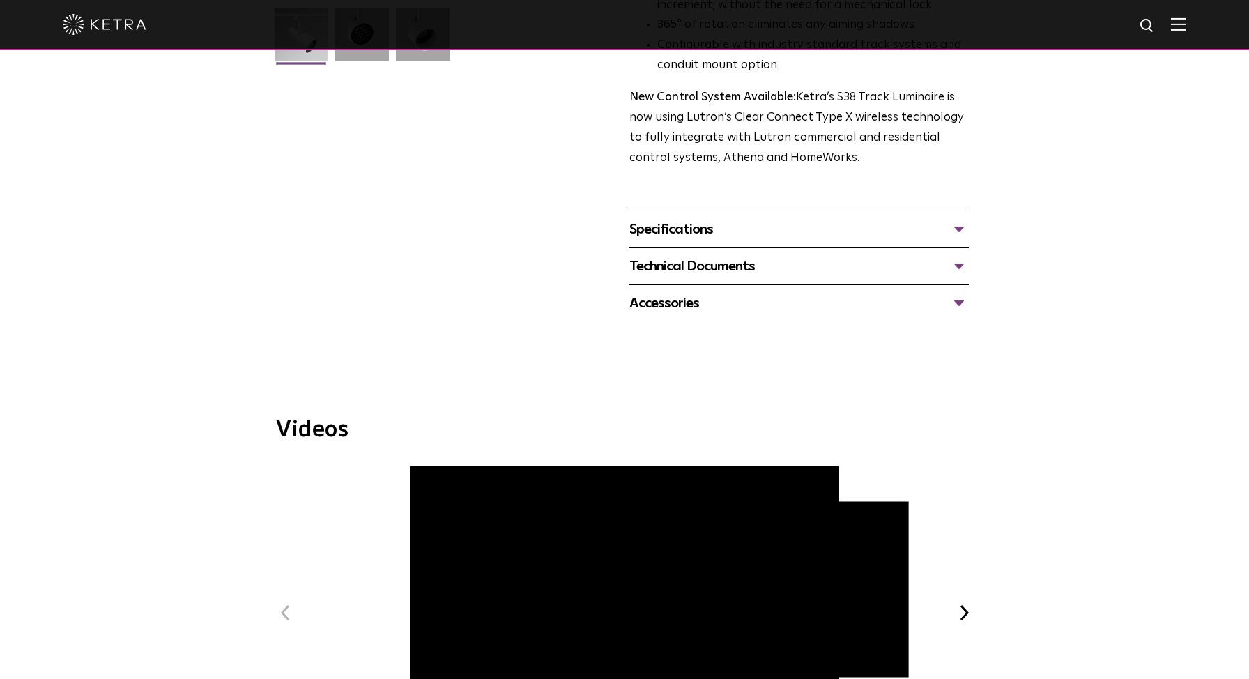
click at [727, 218] on div "Specifications" at bounding box center [800, 229] width 340 height 22
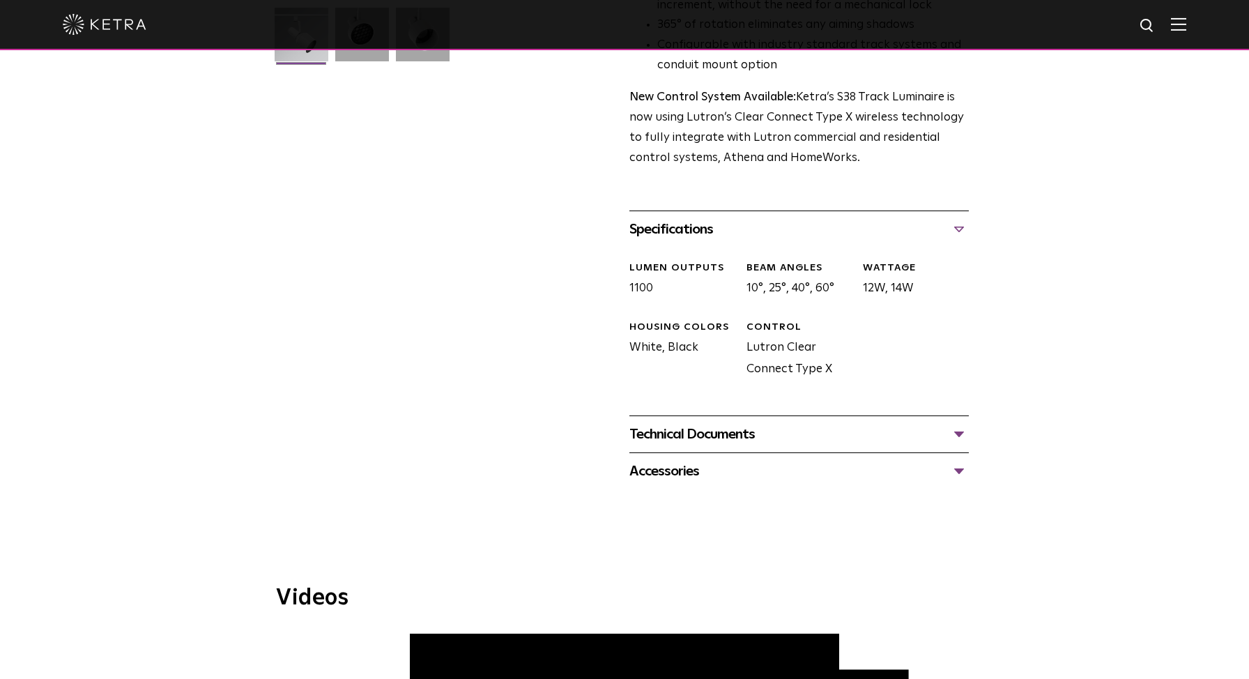
click at [737, 423] on div "Technical Documents" at bounding box center [800, 434] width 340 height 22
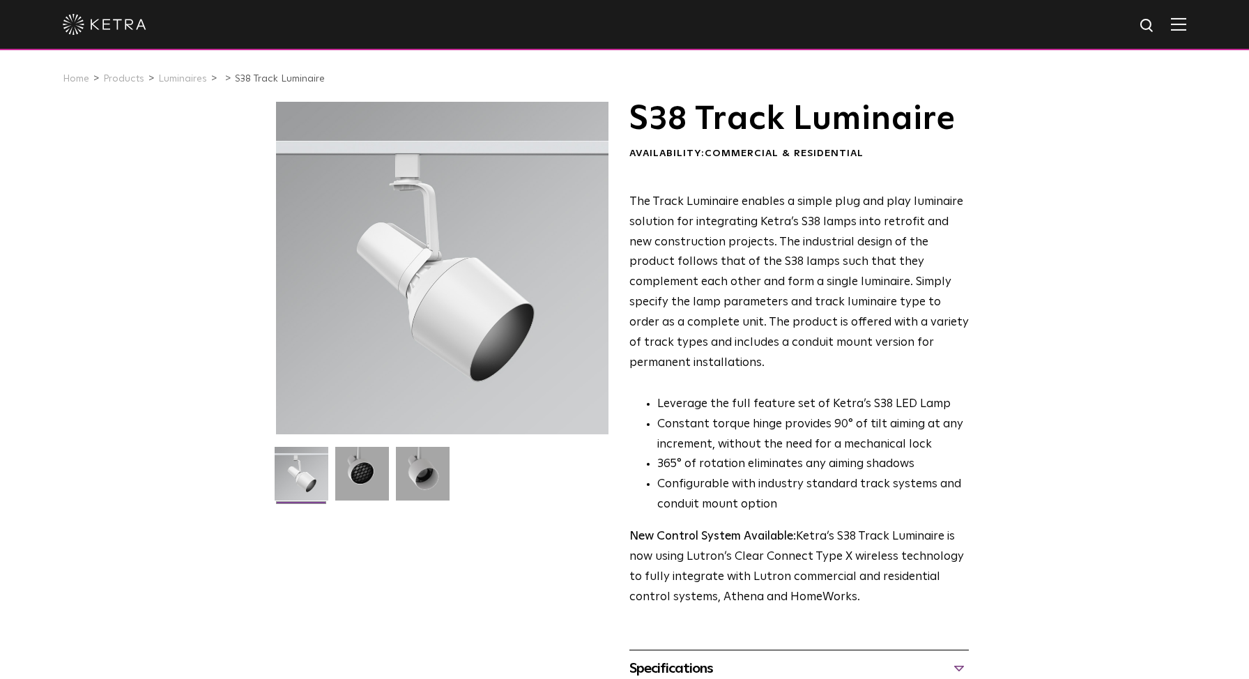
scroll to position [8, 0]
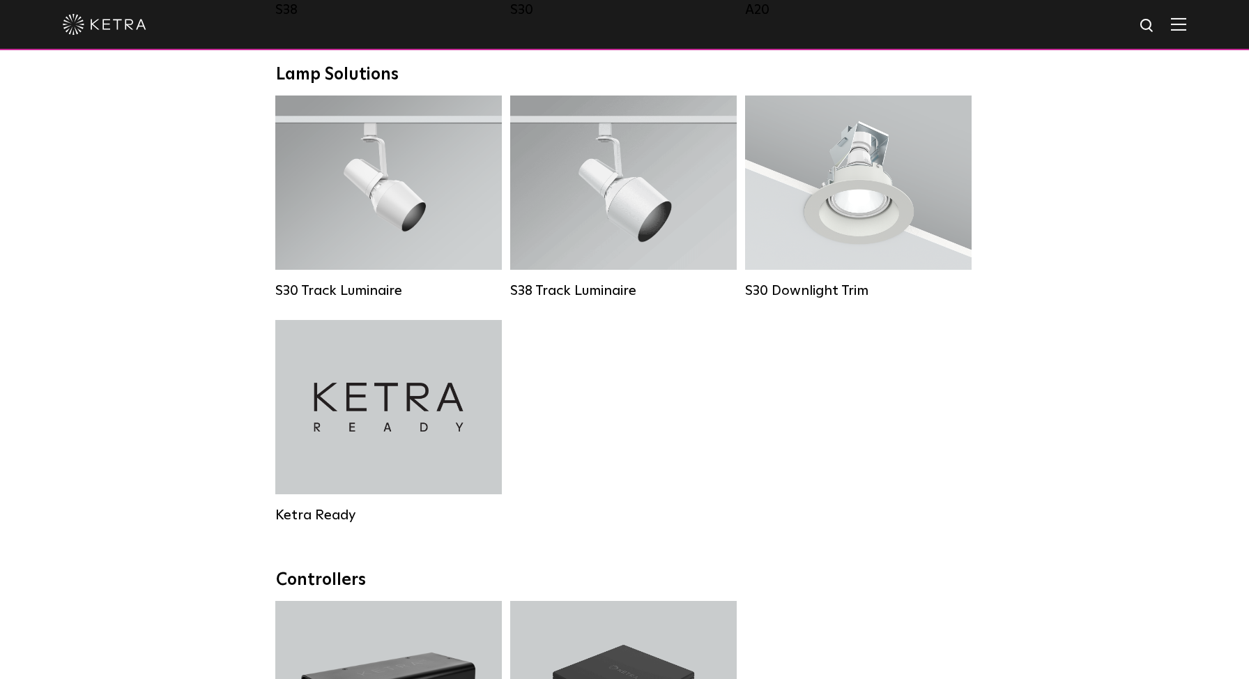
scroll to position [1214, 0]
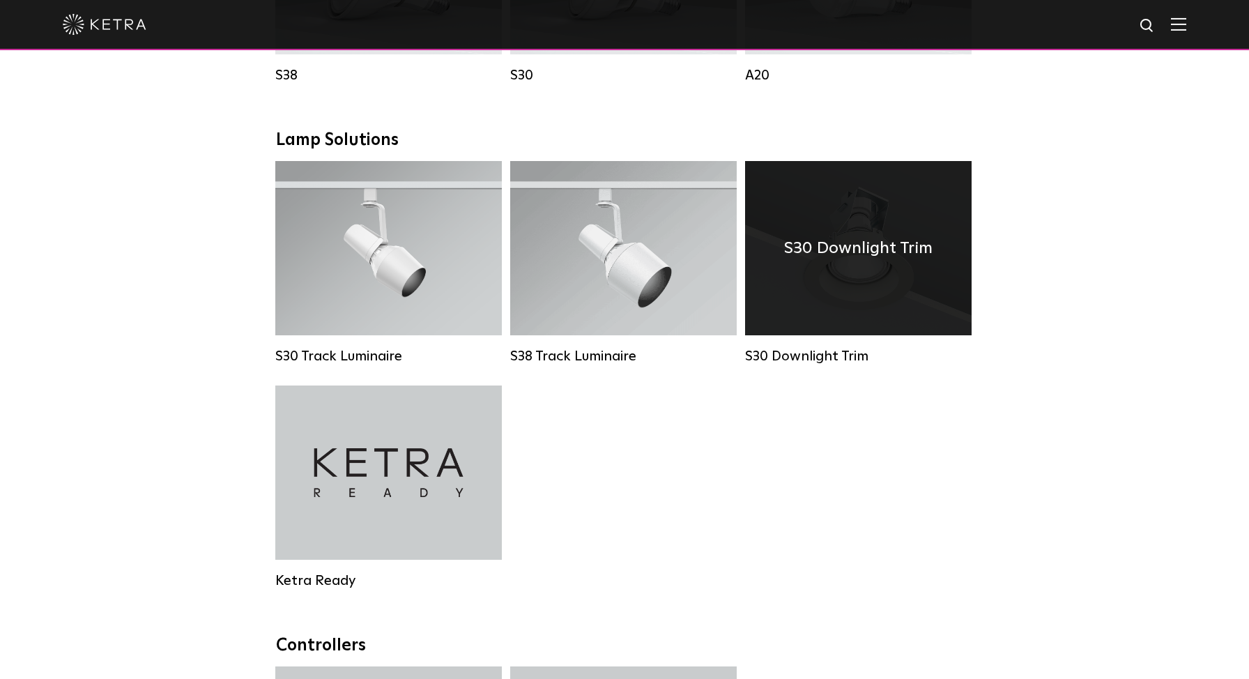
click at [856, 289] on div "S30 Downlight Trim" at bounding box center [858, 248] width 227 height 174
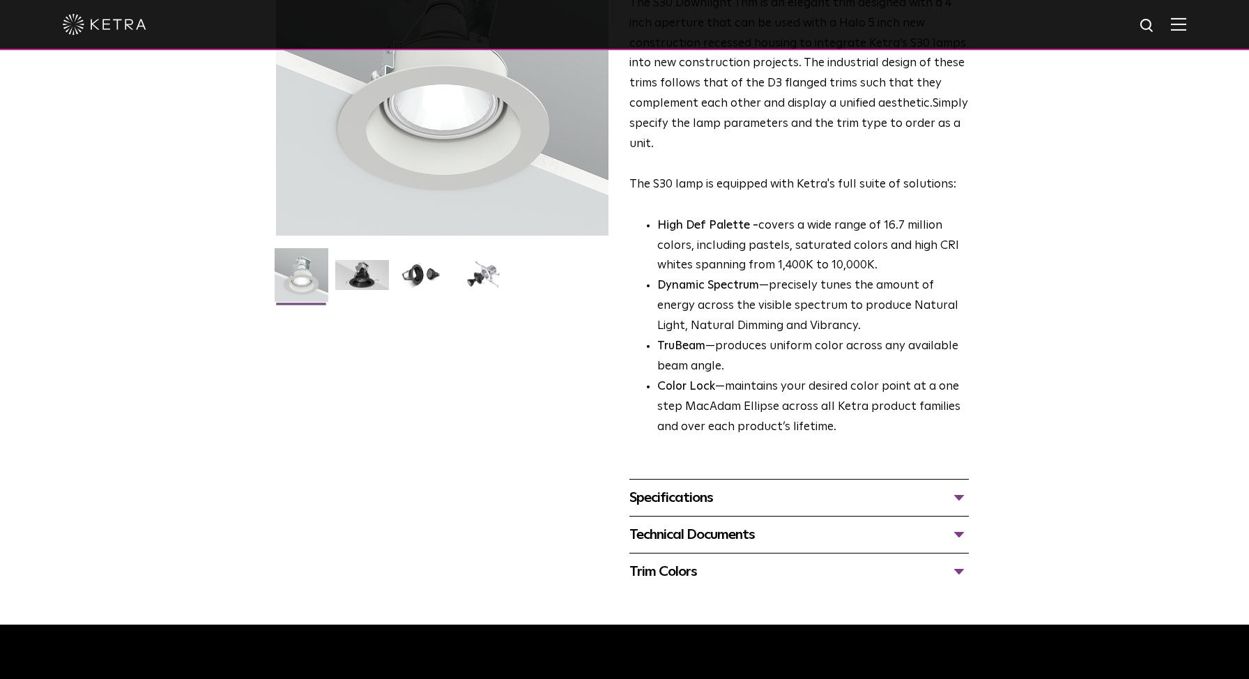
scroll to position [211, 0]
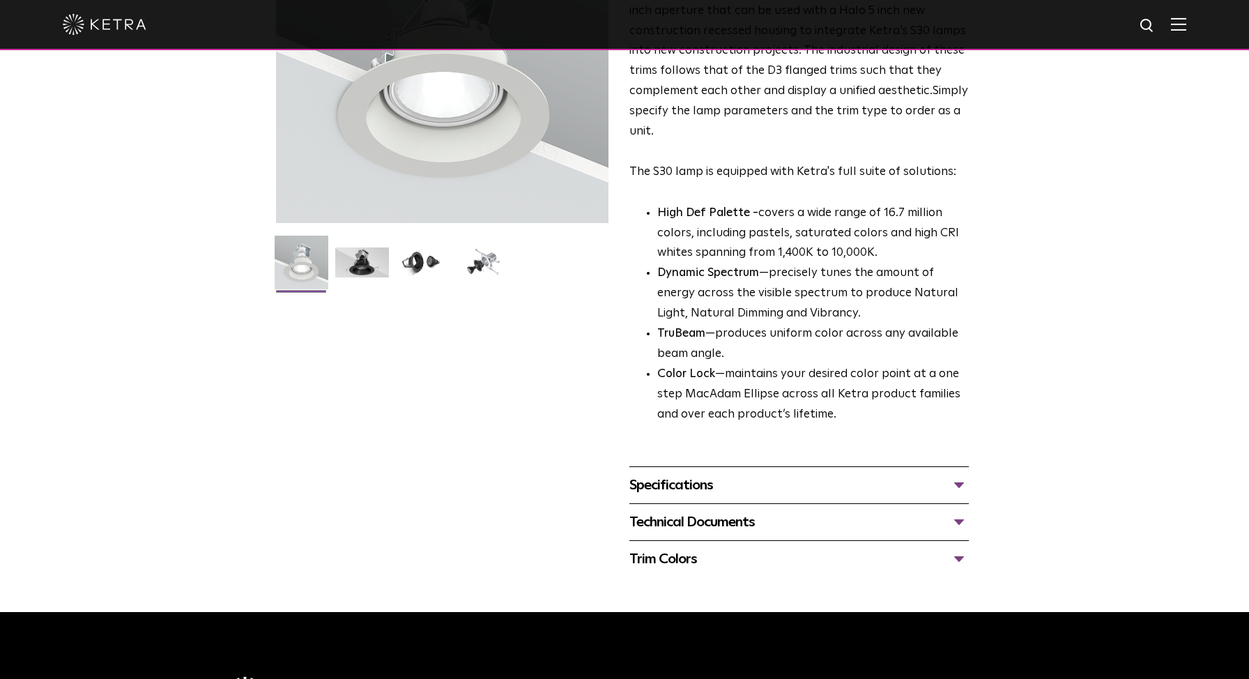
click at [952, 522] on div "Technical Documents" at bounding box center [800, 522] width 340 height 22
